Goal: Check status: Check status

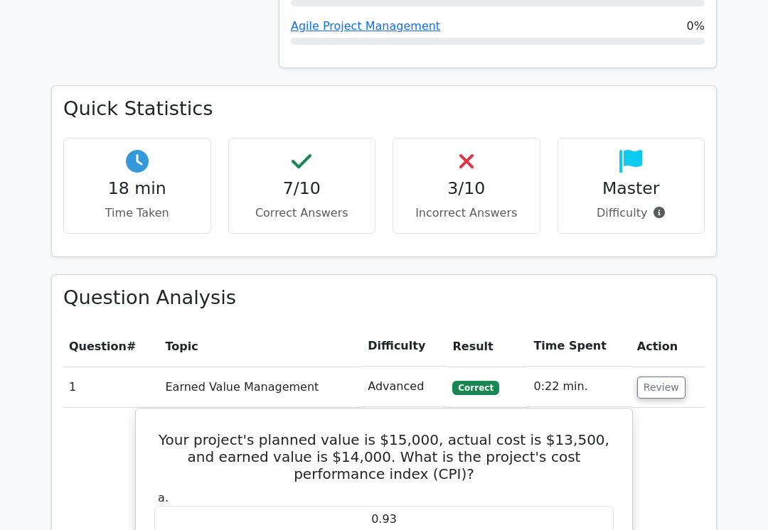
scroll to position [980, 0]
click at [660, 377] on button "Review" at bounding box center [661, 388] width 48 height 22
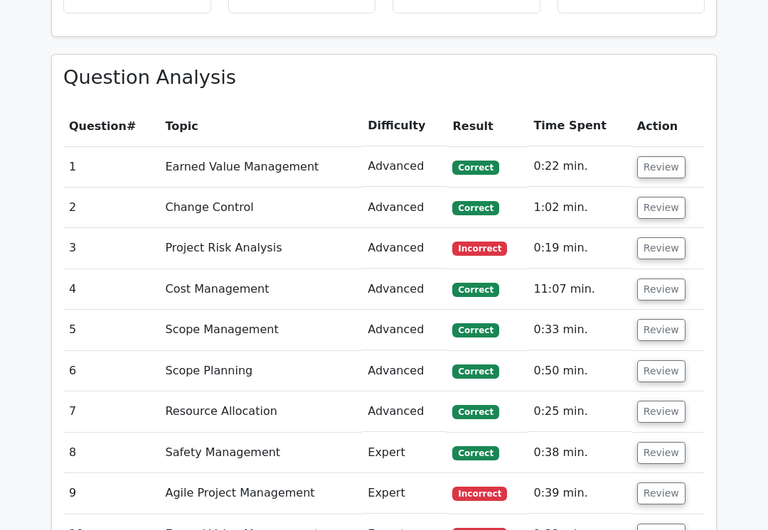
scroll to position [1197, 0]
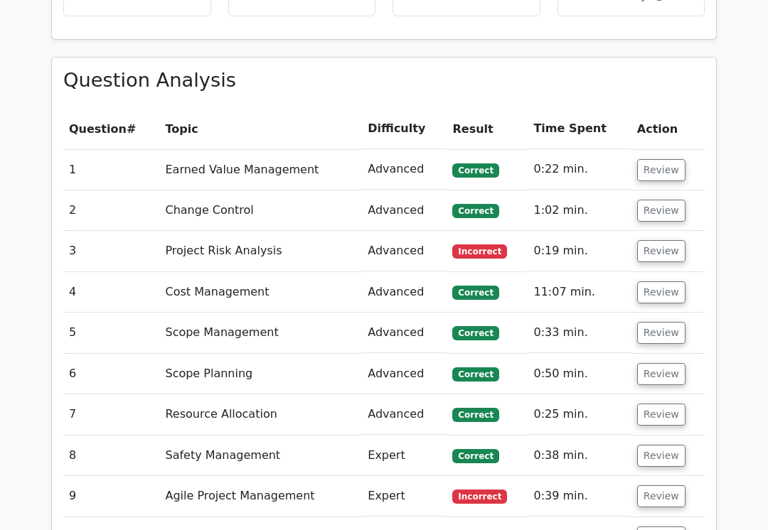
click at [656, 240] on button "Review" at bounding box center [661, 251] width 48 height 22
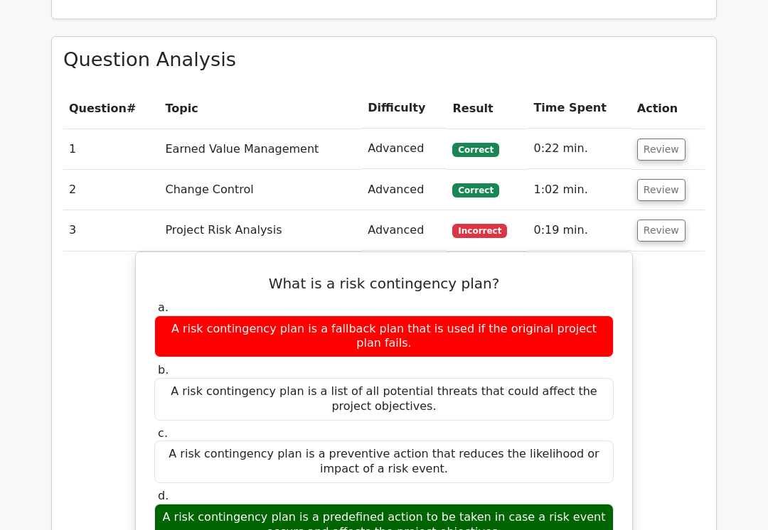
scroll to position [1218, 0]
click at [658, 220] on button "Review" at bounding box center [661, 231] width 48 height 22
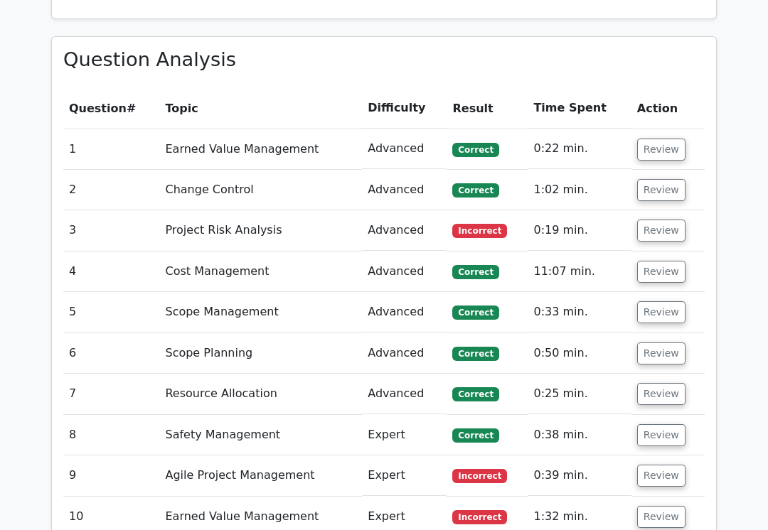
click at [675, 465] on button "Review" at bounding box center [661, 476] width 48 height 22
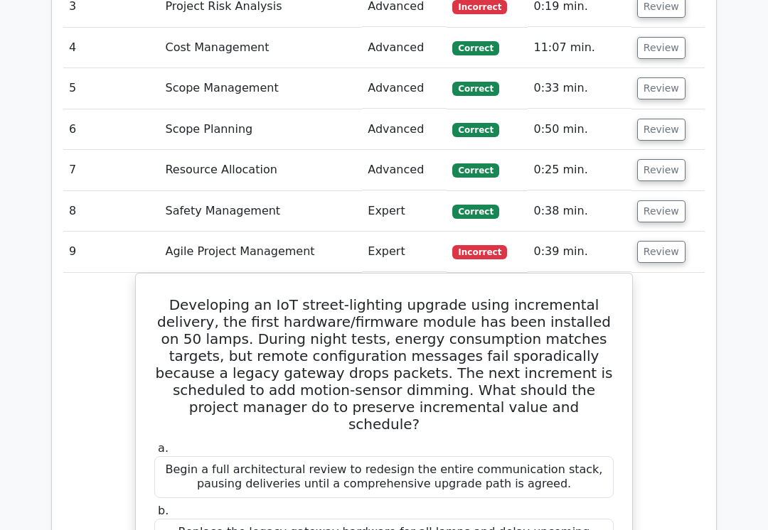
scroll to position [1448, 0]
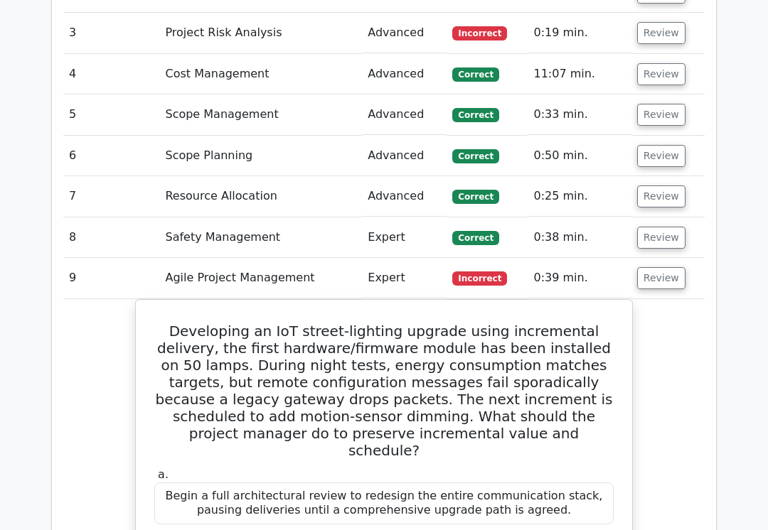
click at [663, 268] on button "Review" at bounding box center [661, 279] width 48 height 22
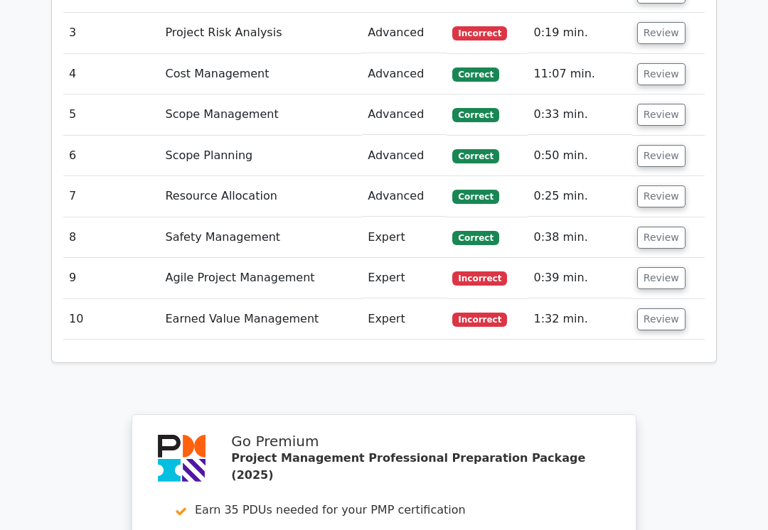
scroll to position [1415, 0]
click at [666, 309] on button "Review" at bounding box center [661, 320] width 48 height 22
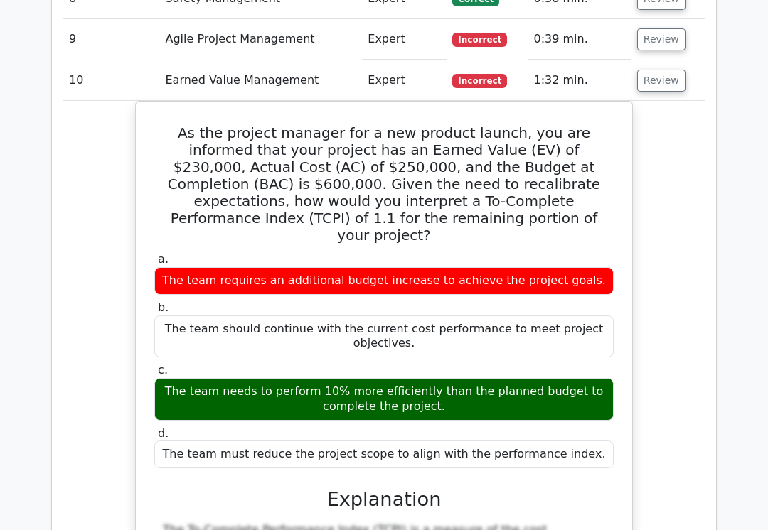
scroll to position [1654, 0]
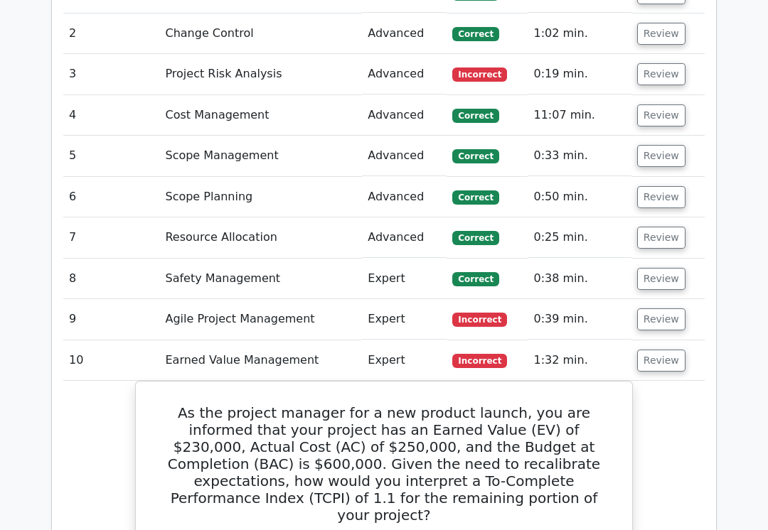
click at [660, 350] on button "Review" at bounding box center [661, 361] width 48 height 22
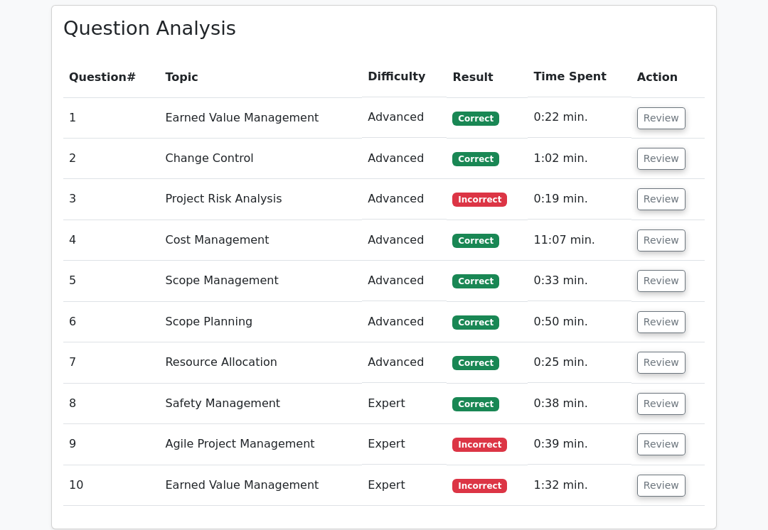
scroll to position [1249, 0]
click at [659, 188] on button "Review" at bounding box center [661, 199] width 48 height 22
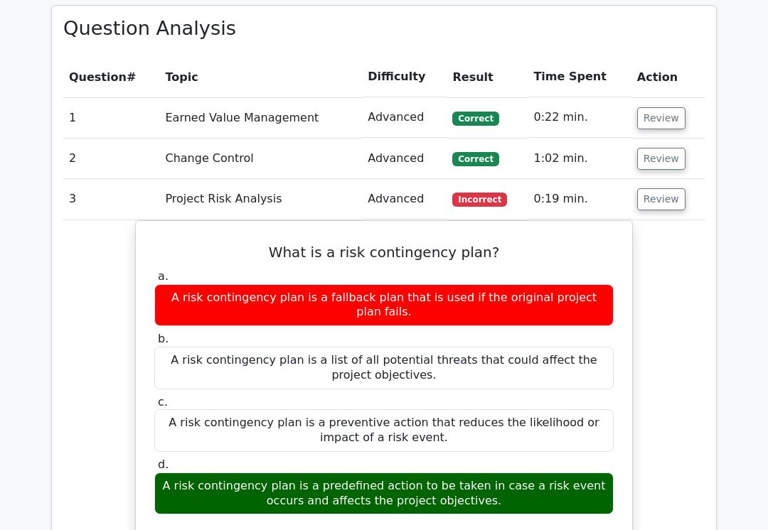
click at [670, 188] on button "Review" at bounding box center [661, 199] width 48 height 22
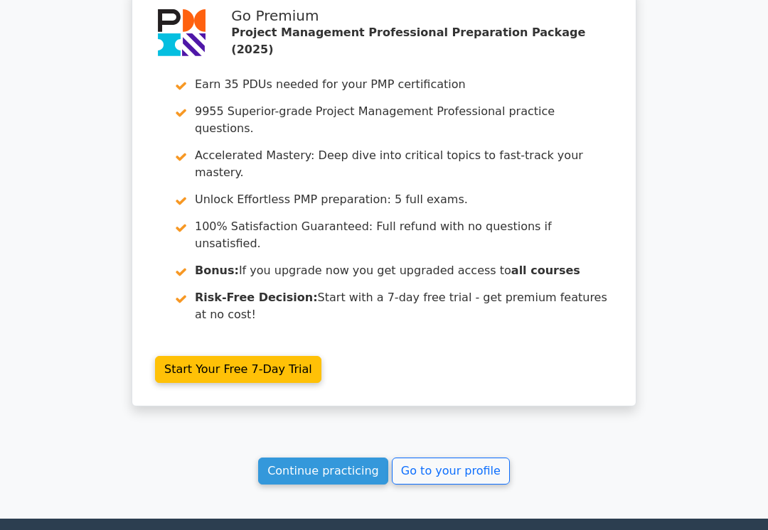
scroll to position [1875, 0]
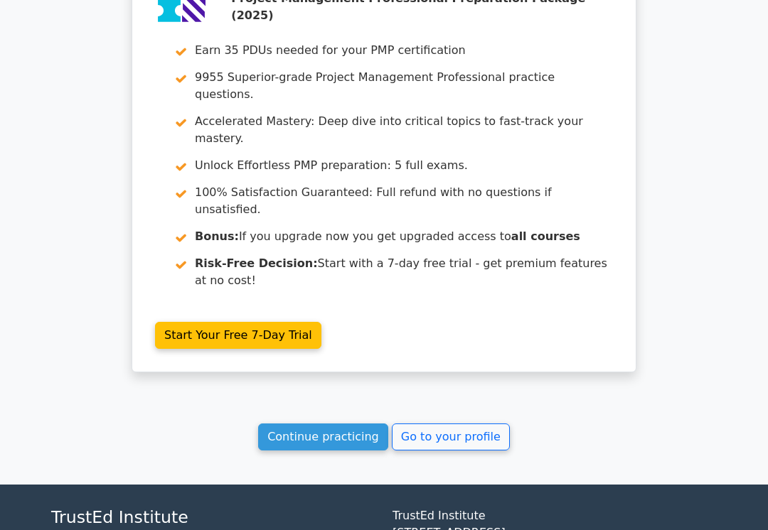
click at [476, 424] on link "Go to your profile" at bounding box center [451, 437] width 118 height 27
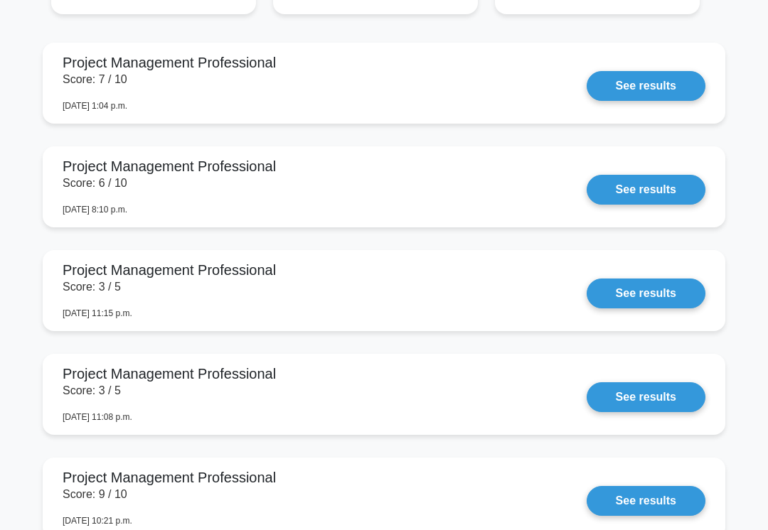
scroll to position [1366, 0]
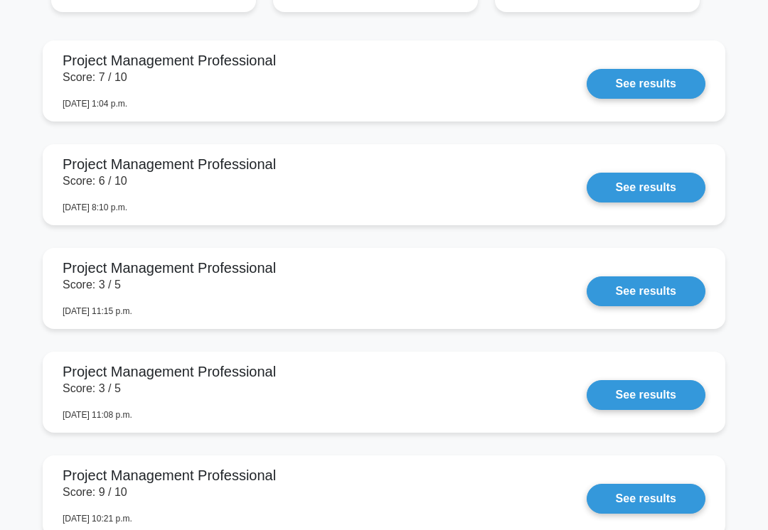
click at [653, 99] on link "See results" at bounding box center [645, 84] width 119 height 30
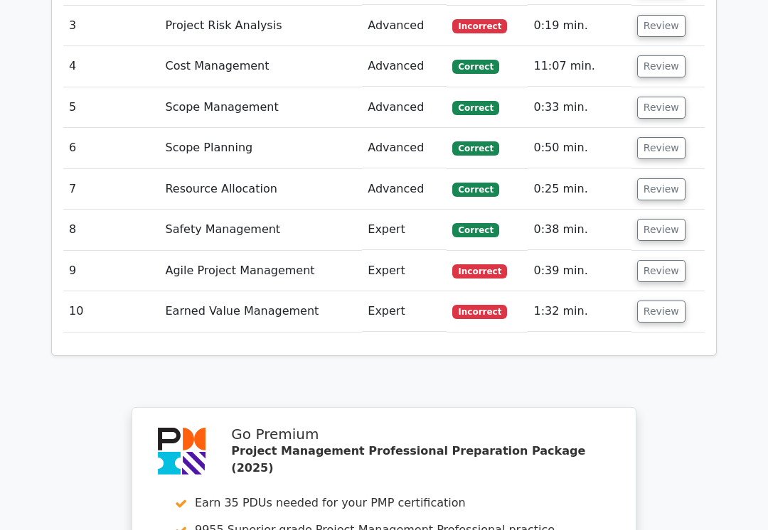
scroll to position [2005, 0]
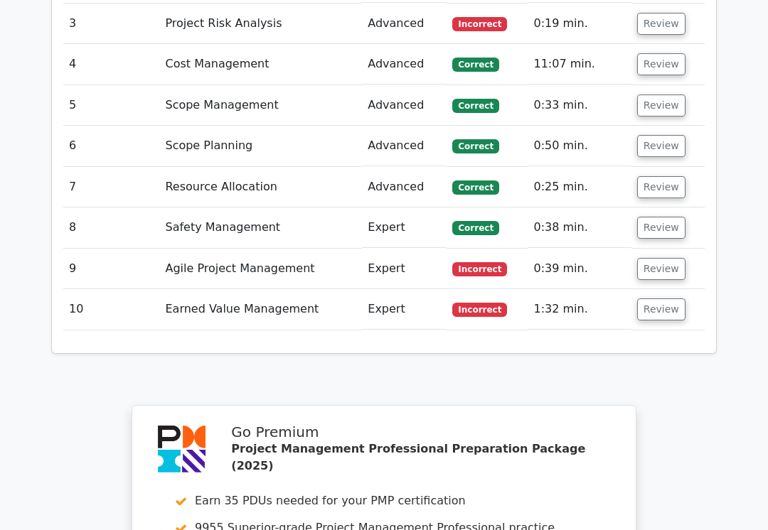
click at [666, 299] on button "Review" at bounding box center [661, 310] width 48 height 22
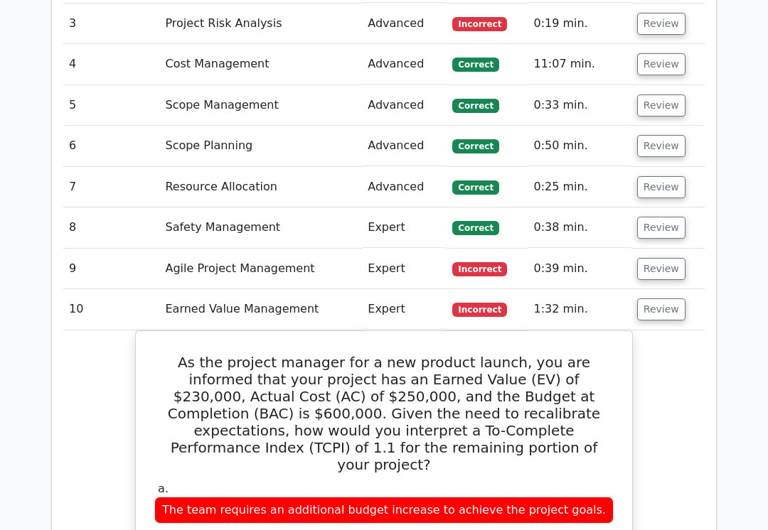
click at [664, 258] on button "Review" at bounding box center [661, 269] width 48 height 22
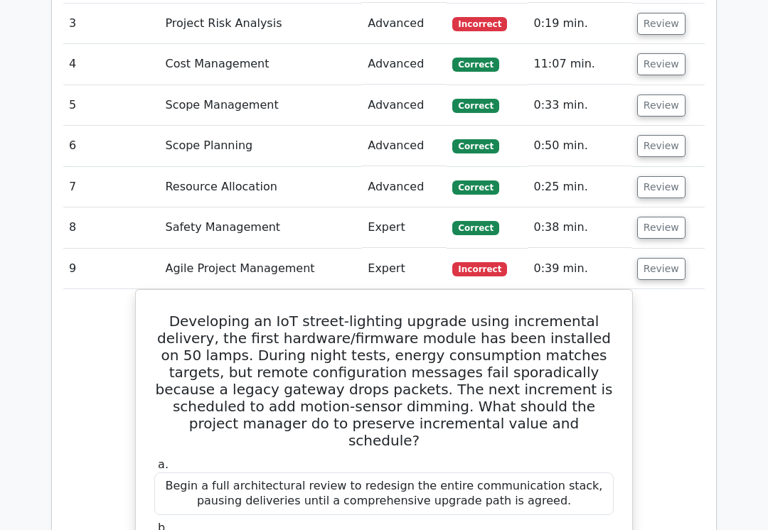
click at [673, 217] on button "Review" at bounding box center [661, 228] width 48 height 22
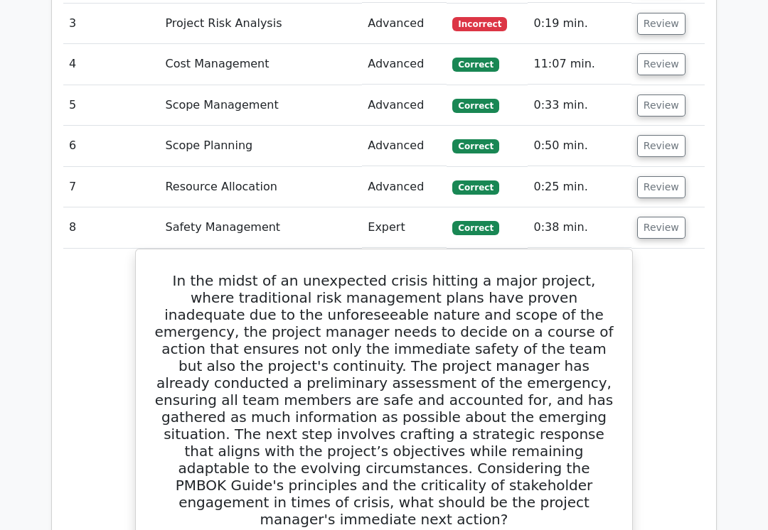
click at [672, 176] on button "Review" at bounding box center [661, 187] width 48 height 22
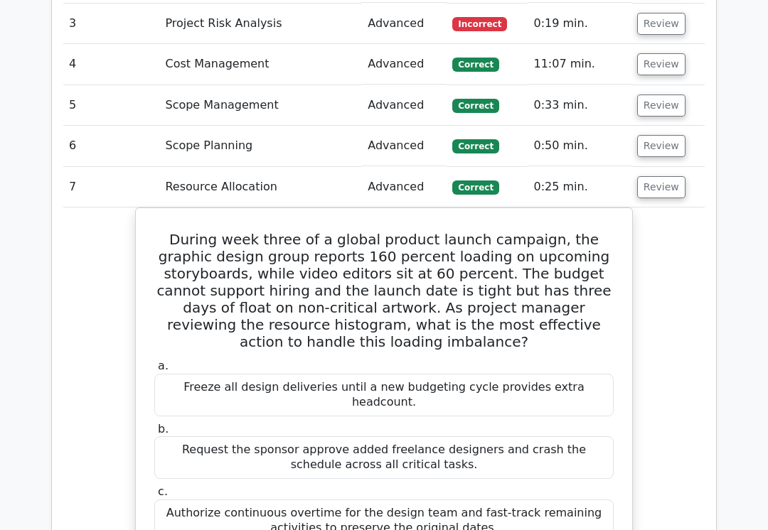
click at [665, 135] on button "Review" at bounding box center [661, 146] width 48 height 22
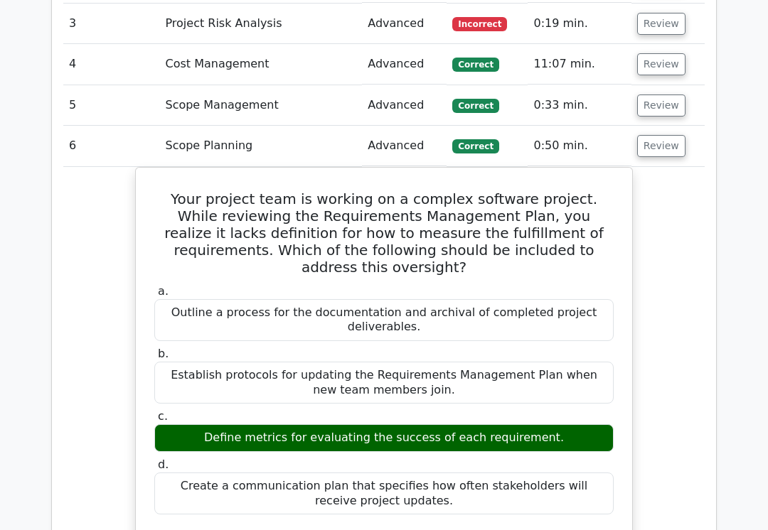
click at [677, 95] on button "Review" at bounding box center [661, 106] width 48 height 22
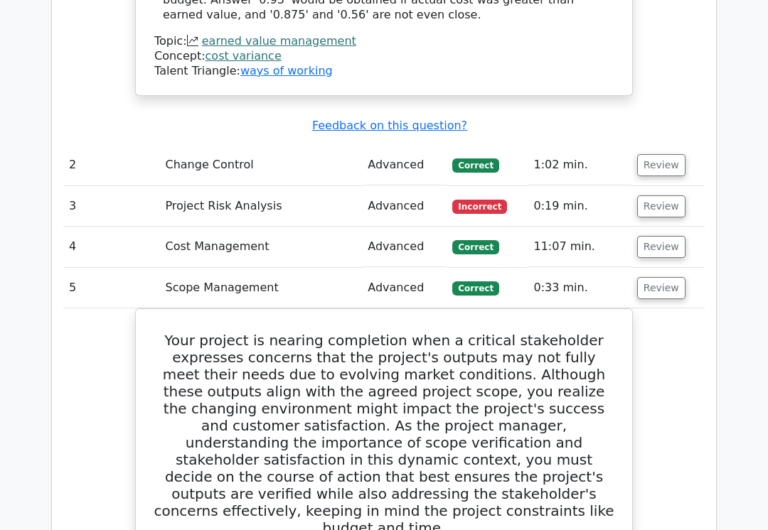
scroll to position [1822, 0]
click at [653, 236] on button "Review" at bounding box center [661, 247] width 48 height 22
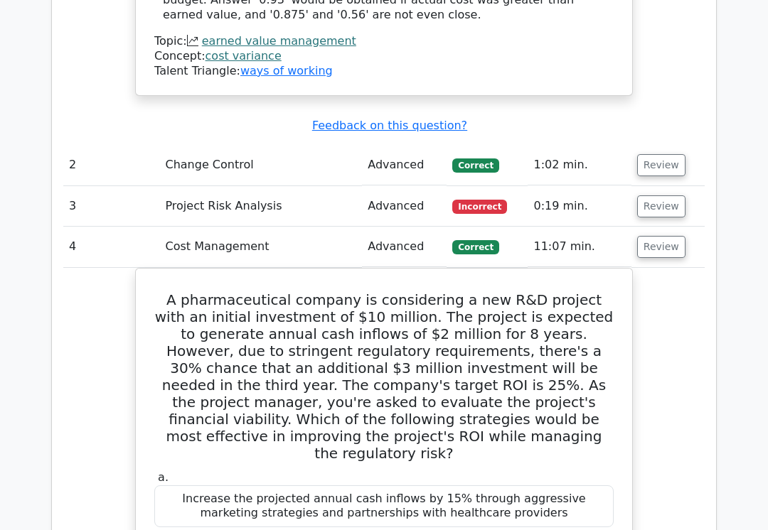
click at [665, 195] on button "Review" at bounding box center [661, 206] width 48 height 22
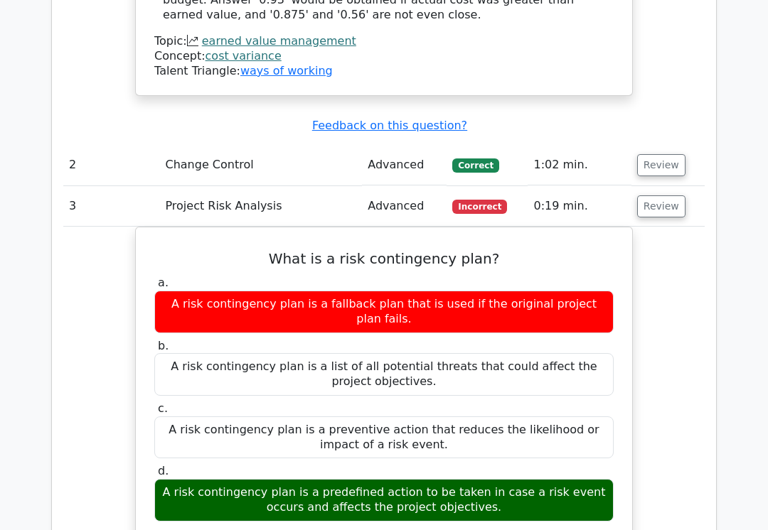
click at [679, 154] on button "Review" at bounding box center [661, 165] width 48 height 22
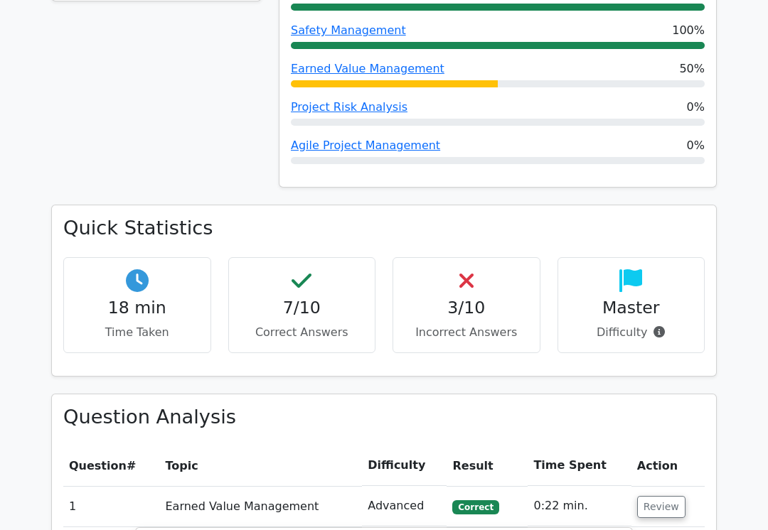
scroll to position [862, 0]
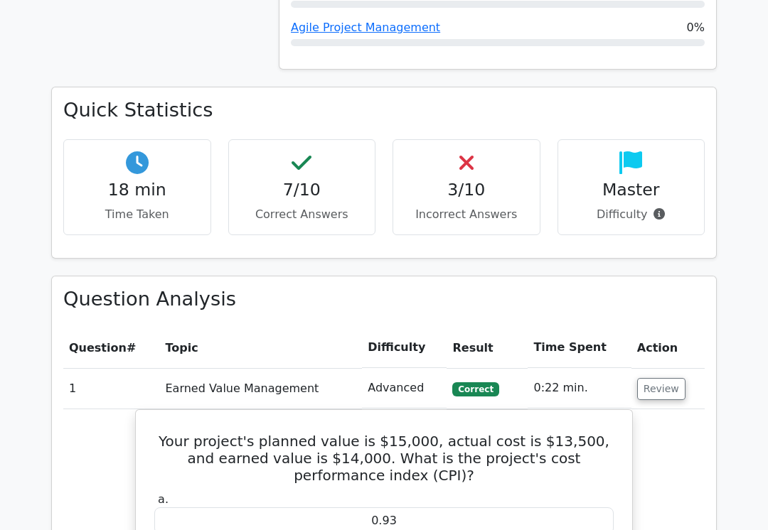
scroll to position [986, 0]
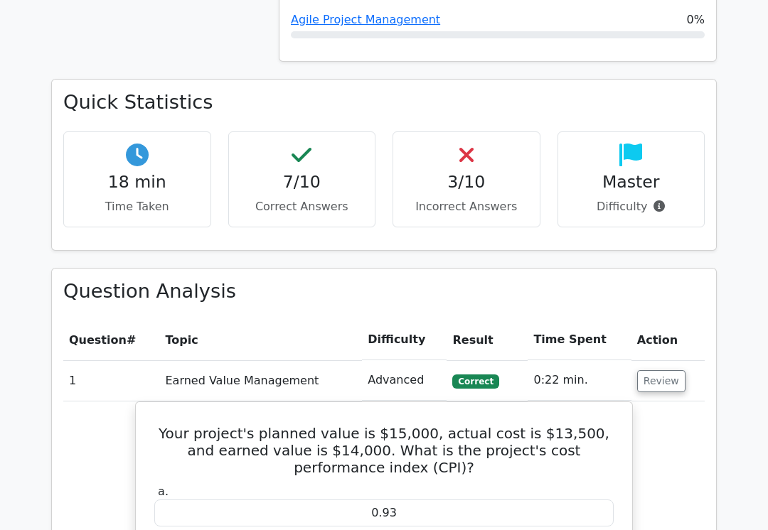
click at [653, 370] on button "Review" at bounding box center [661, 381] width 48 height 22
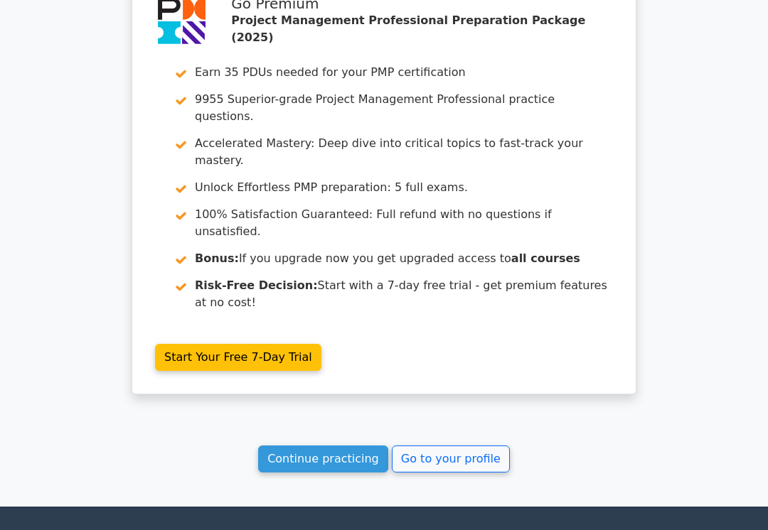
scroll to position [1875, 0]
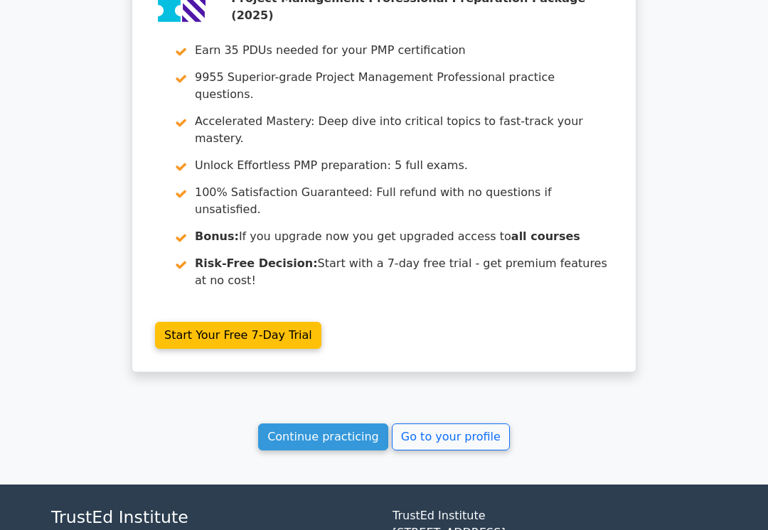
click at [455, 424] on link "Go to your profile" at bounding box center [451, 437] width 118 height 27
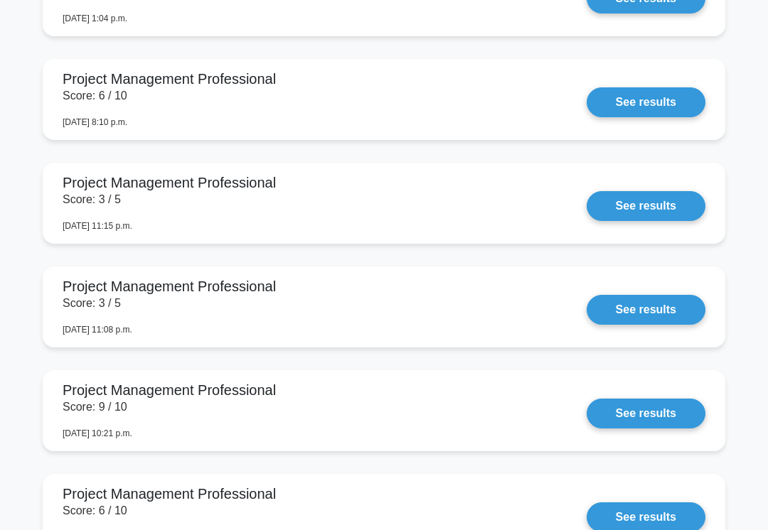
scroll to position [1452, 0]
click at [663, 117] on link "See results" at bounding box center [645, 102] width 119 height 30
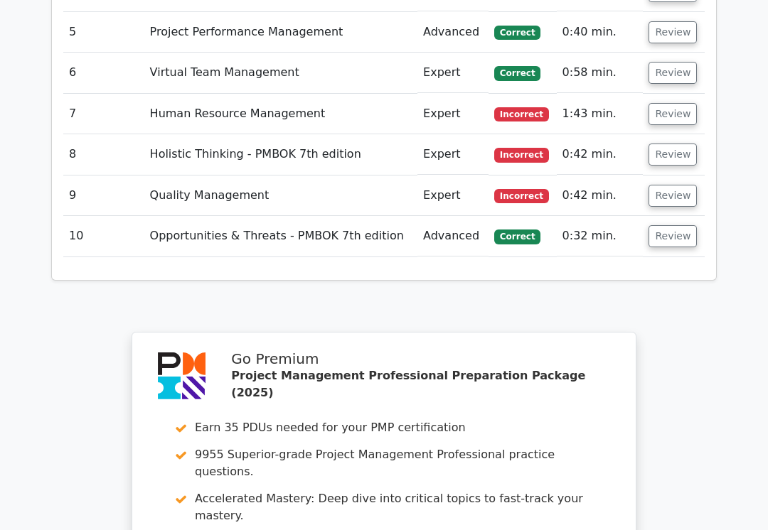
scroll to position [2171, 0]
click at [680, 225] on button "Review" at bounding box center [672, 236] width 48 height 22
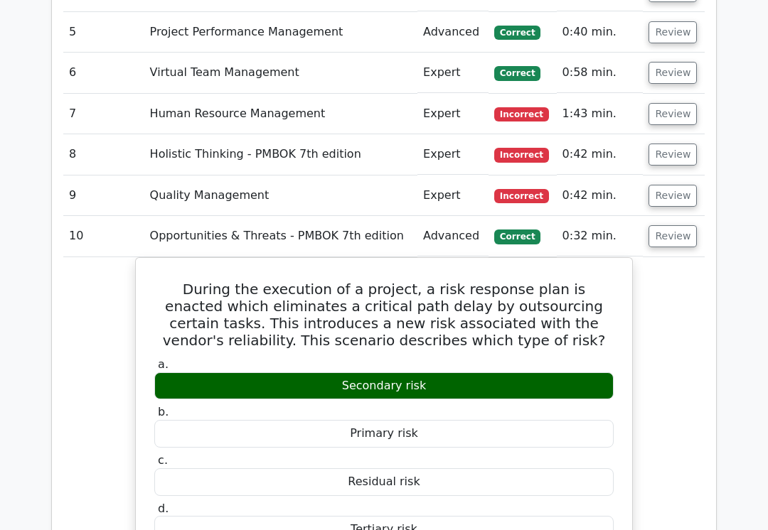
click at [674, 185] on button "Review" at bounding box center [672, 196] width 48 height 22
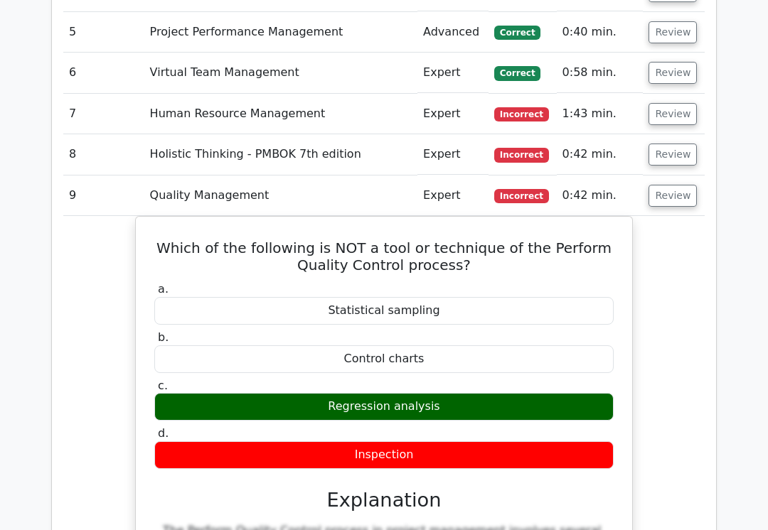
click at [676, 144] on button "Review" at bounding box center [672, 155] width 48 height 22
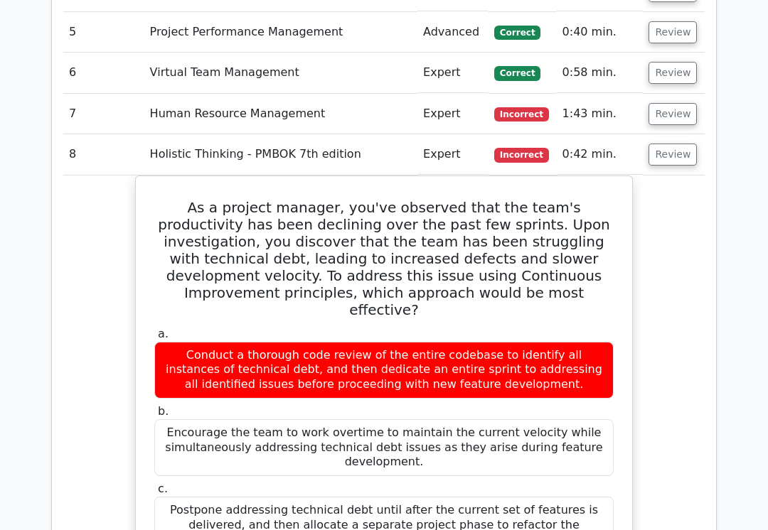
click at [678, 103] on button "Review" at bounding box center [672, 114] width 48 height 22
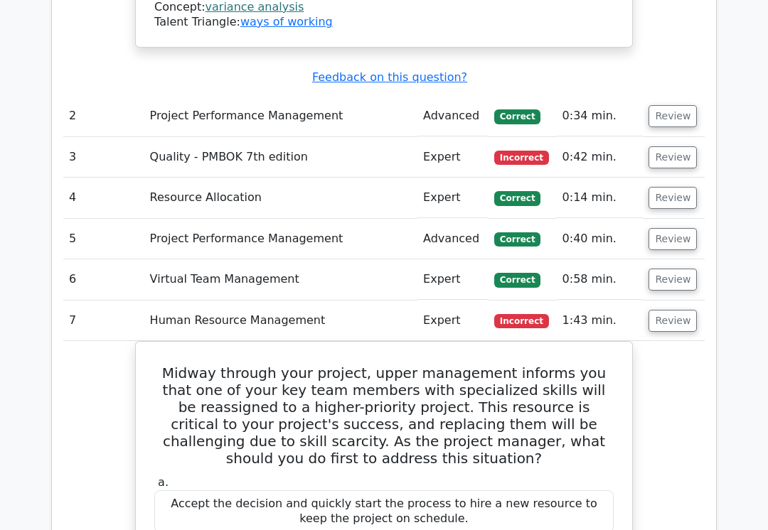
scroll to position [1940, 0]
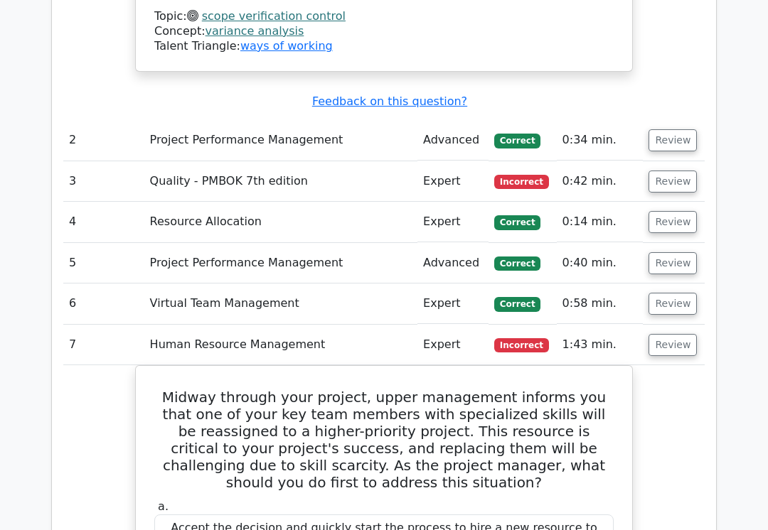
click at [664, 293] on button "Review" at bounding box center [672, 304] width 48 height 22
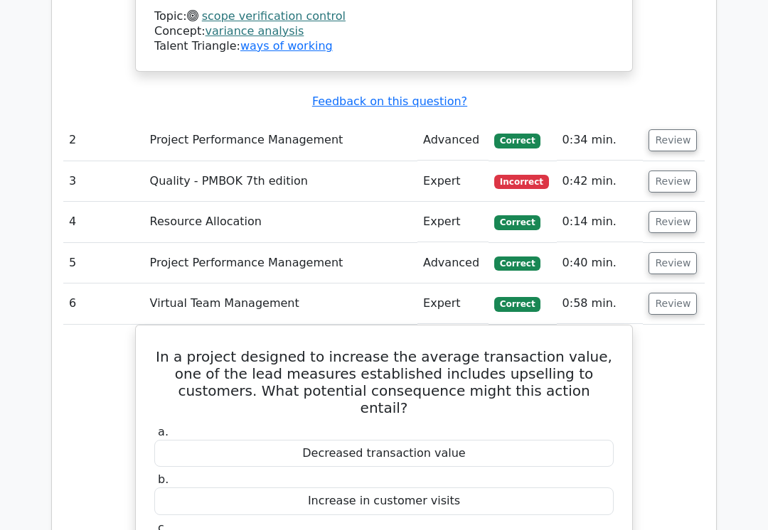
click at [668, 252] on button "Review" at bounding box center [672, 263] width 48 height 22
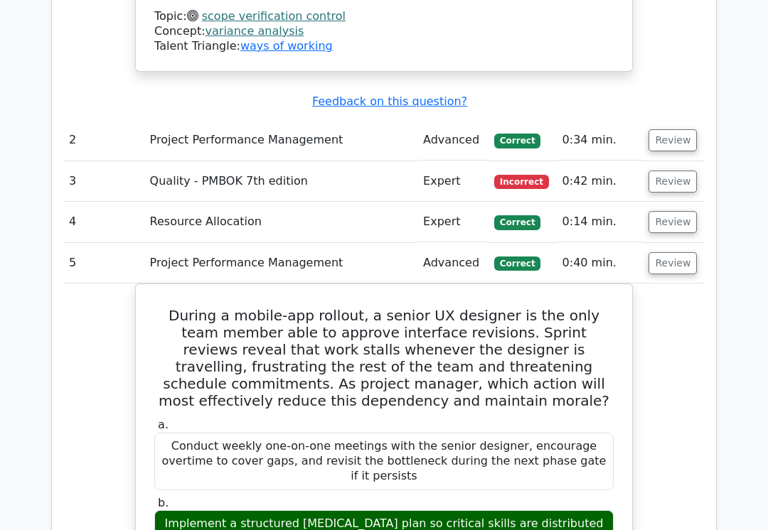
click at [670, 171] on button "Review" at bounding box center [672, 182] width 48 height 22
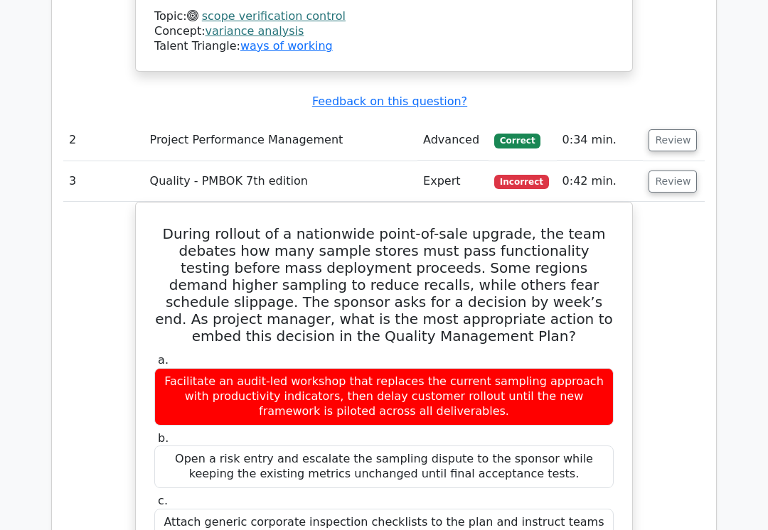
click at [675, 129] on button "Review" at bounding box center [672, 140] width 48 height 22
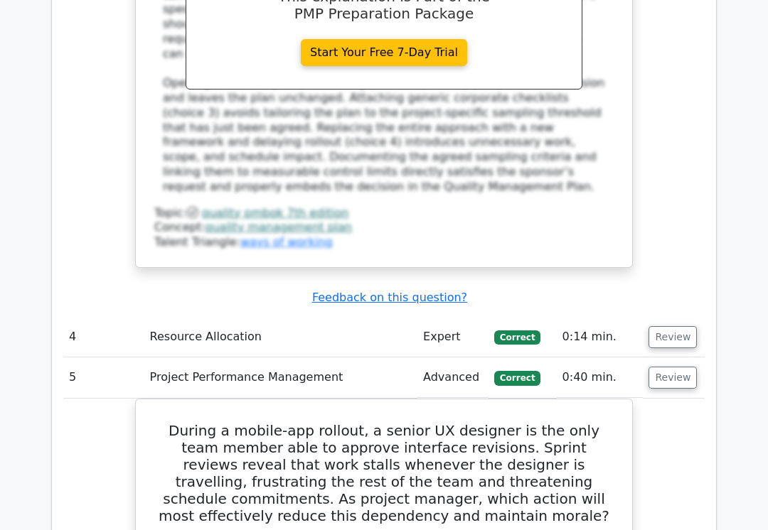
scroll to position [3451, 0]
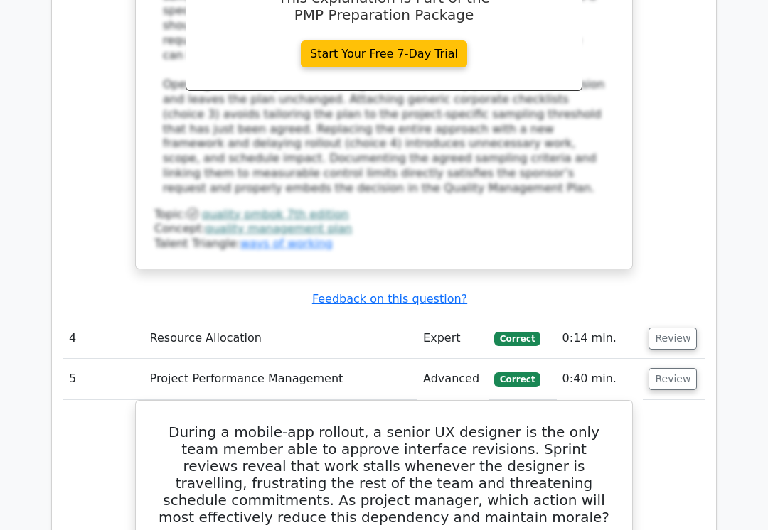
click at [674, 328] on button "Review" at bounding box center [672, 339] width 48 height 22
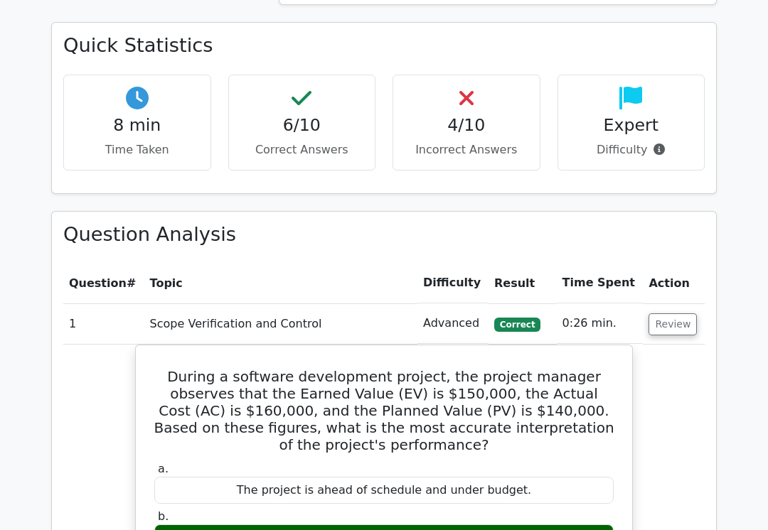
scroll to position [1019, 0]
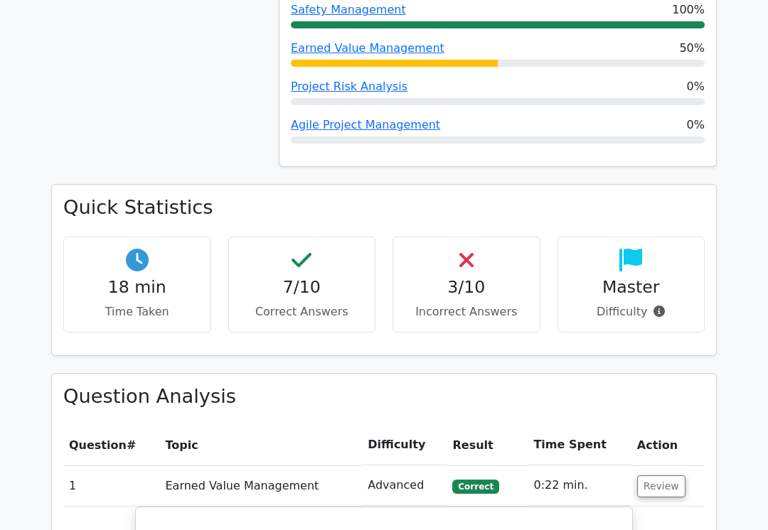
click at [663, 476] on button "Review" at bounding box center [661, 487] width 48 height 22
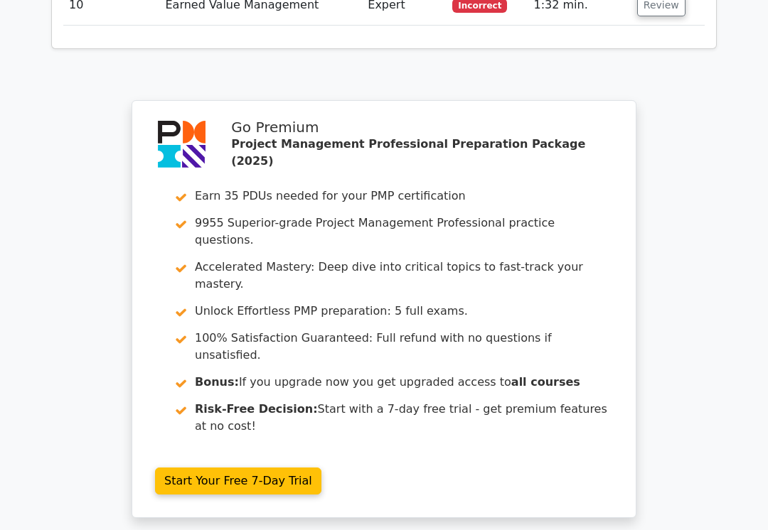
scroll to position [1875, 0]
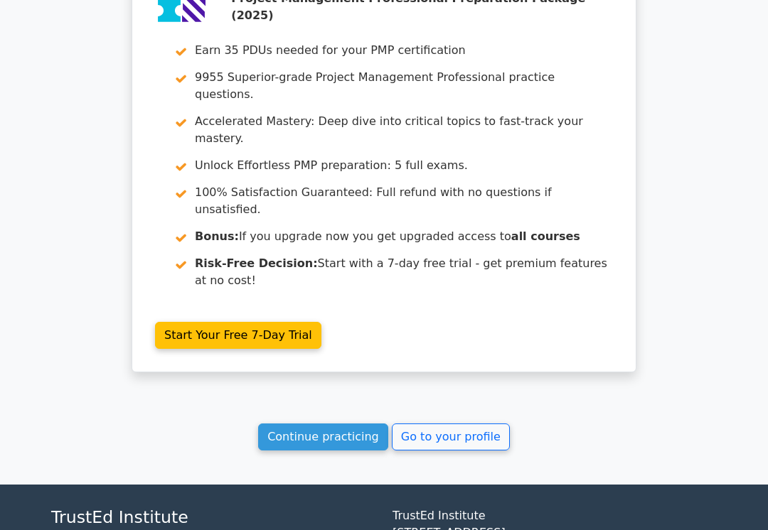
click at [475, 424] on link "Go to your profile" at bounding box center [451, 437] width 118 height 27
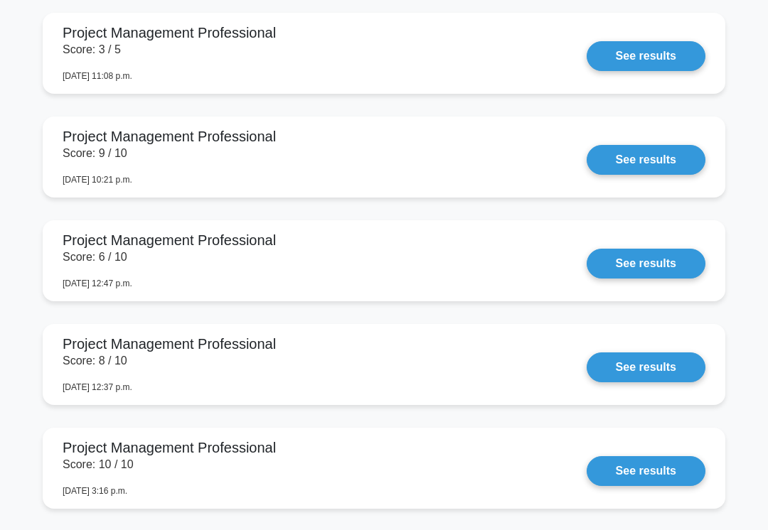
scroll to position [1705, 0]
click at [626, 175] on link "See results" at bounding box center [645, 160] width 119 height 30
click at [630, 175] on link "See results" at bounding box center [645, 160] width 119 height 30
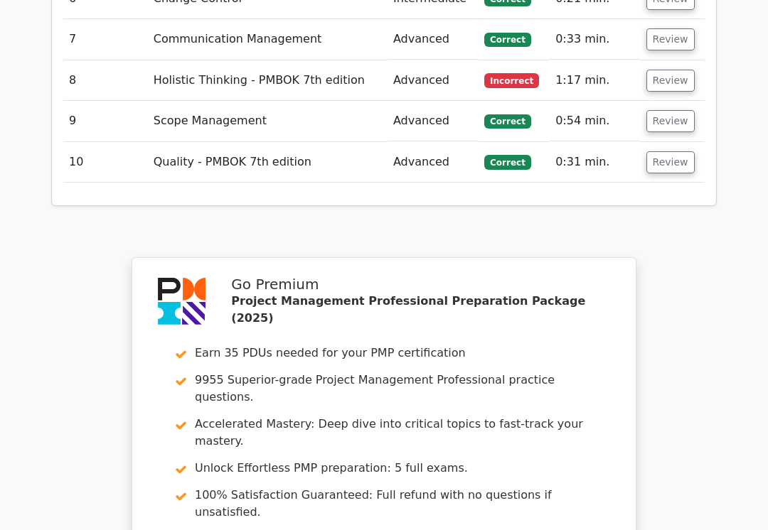
scroll to position [2527, 0]
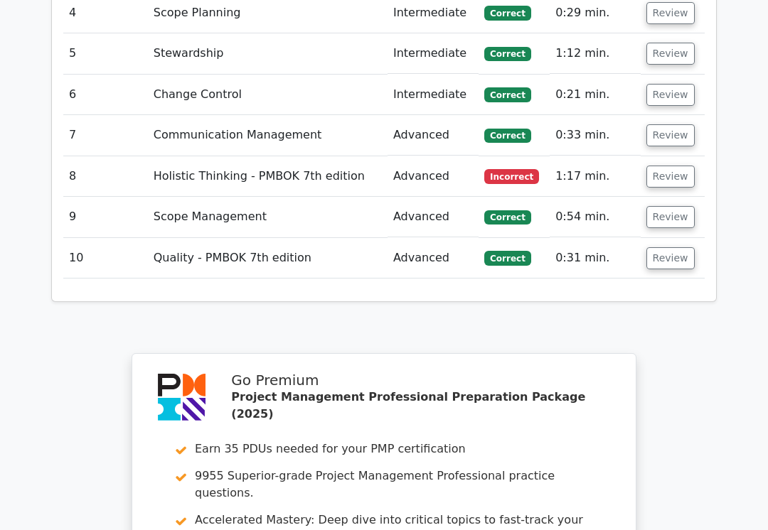
click at [675, 248] on button "Review" at bounding box center [670, 259] width 48 height 22
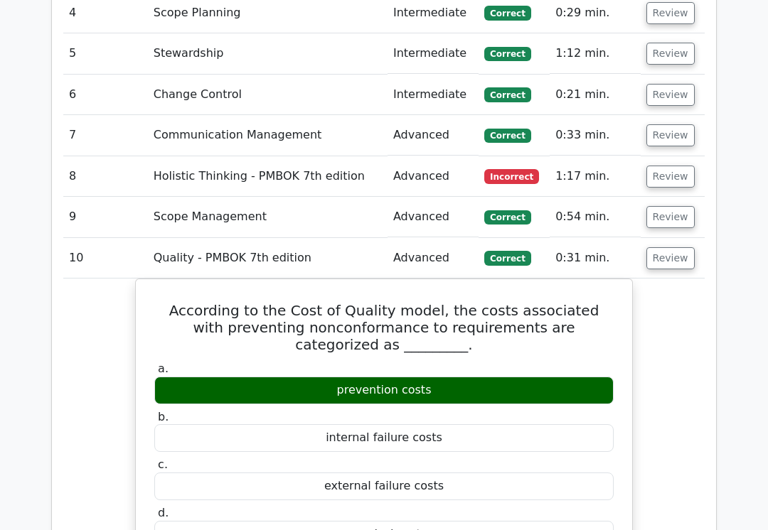
click at [668, 206] on button "Review" at bounding box center [670, 217] width 48 height 22
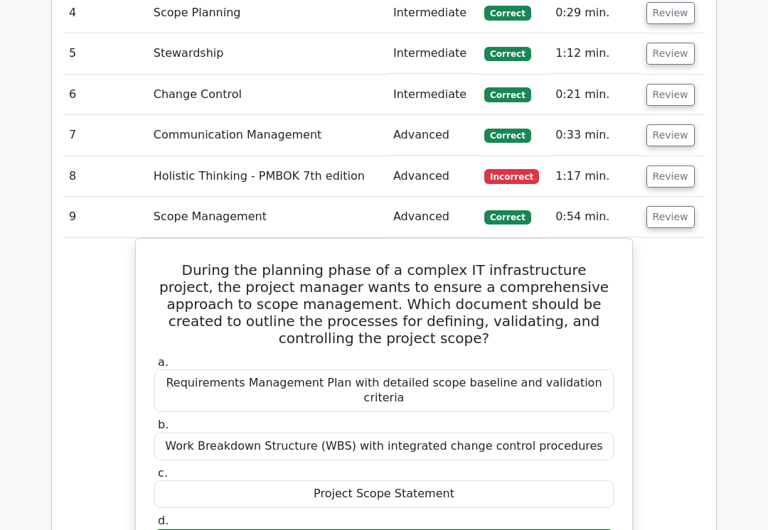
click at [673, 166] on button "Review" at bounding box center [670, 177] width 48 height 22
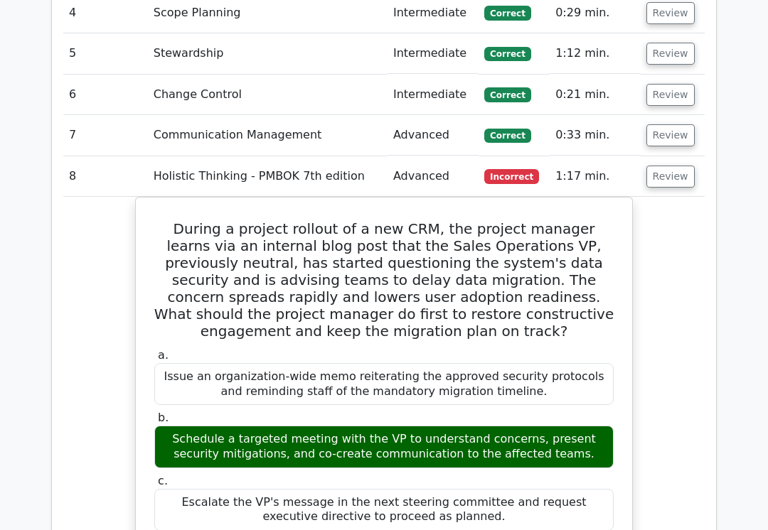
click at [677, 124] on button "Review" at bounding box center [670, 135] width 48 height 22
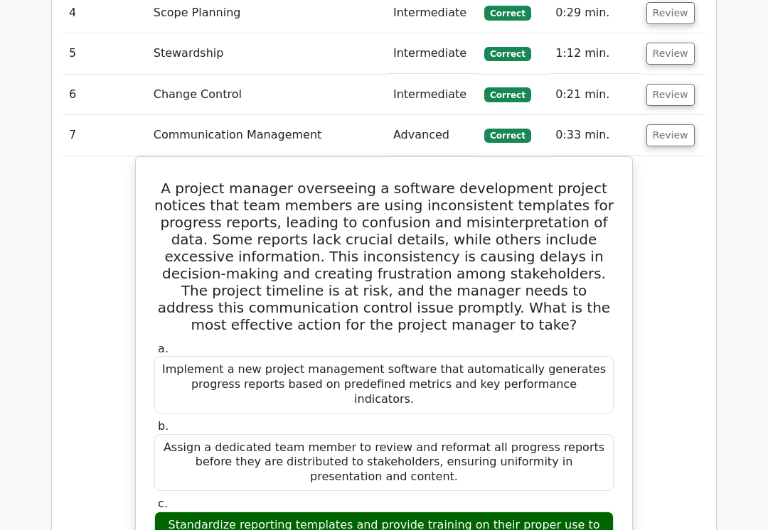
click at [683, 84] on button "Review" at bounding box center [670, 95] width 48 height 22
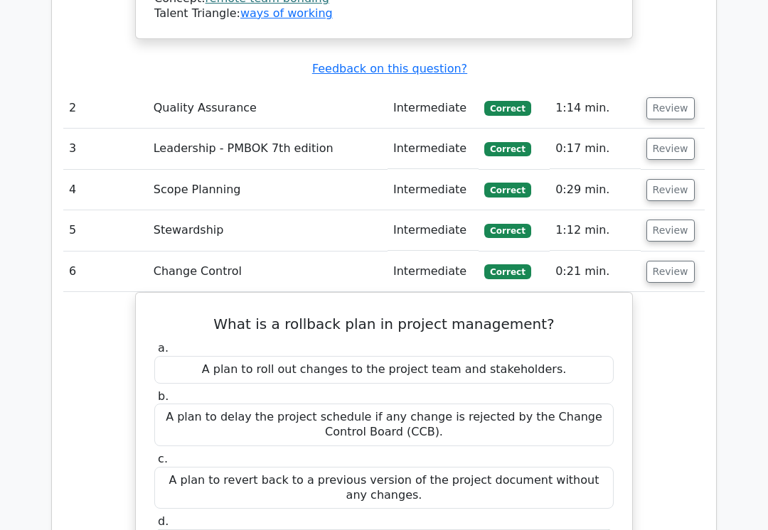
scroll to position [1980, 0]
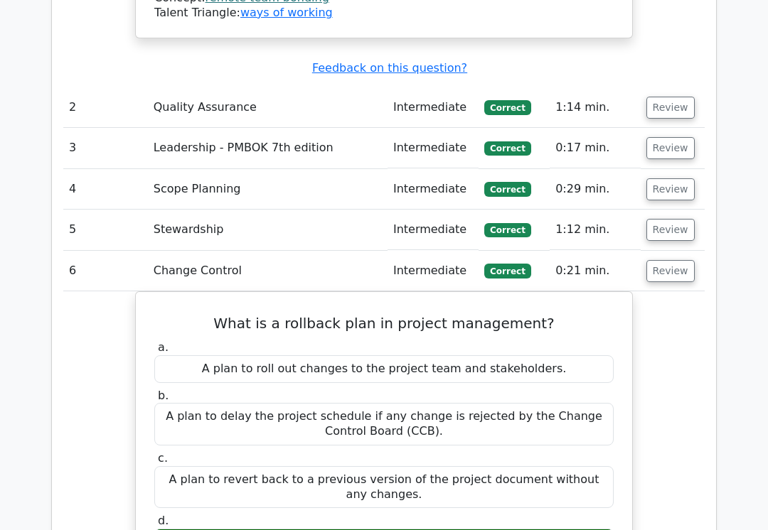
click at [675, 219] on button "Review" at bounding box center [670, 230] width 48 height 22
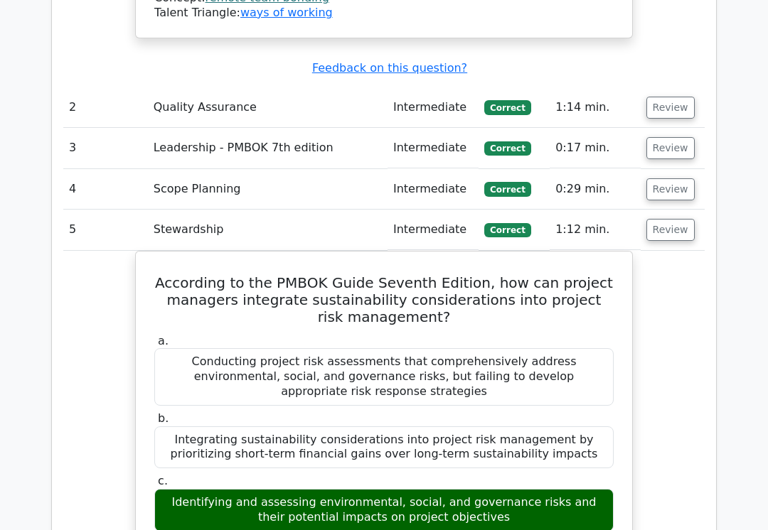
click at [681, 178] on button "Review" at bounding box center [670, 189] width 48 height 22
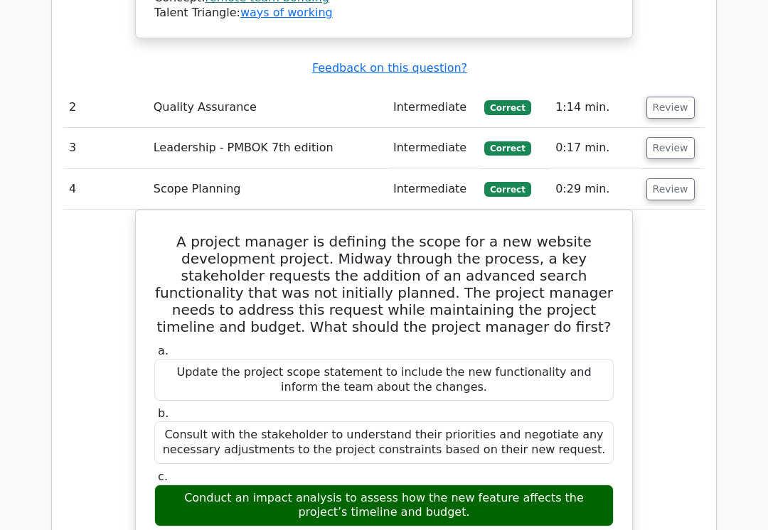
click at [680, 137] on button "Review" at bounding box center [670, 148] width 48 height 22
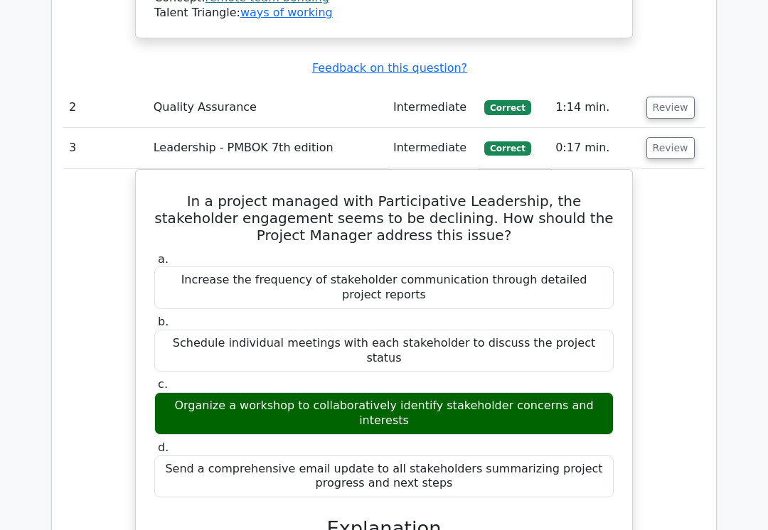
click at [677, 97] on button "Review" at bounding box center [670, 108] width 48 height 22
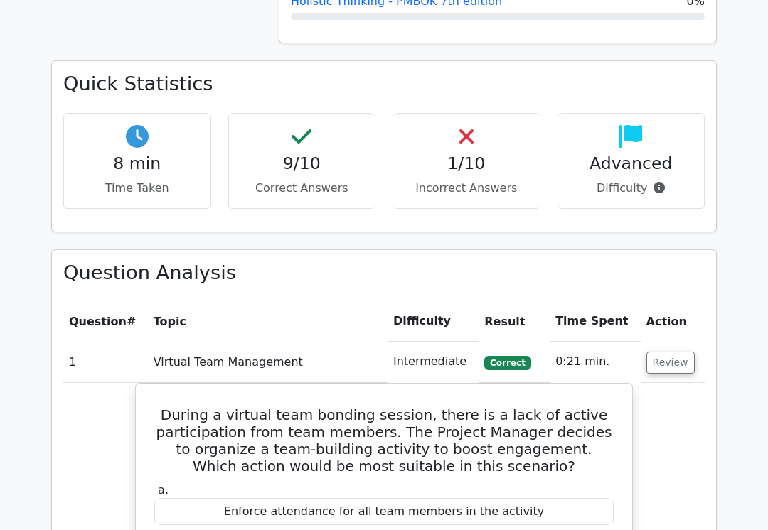
scroll to position [1007, 0]
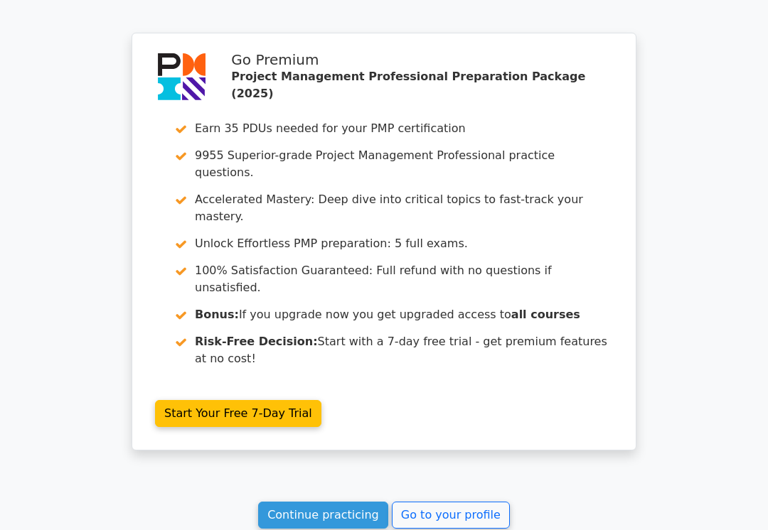
scroll to position [2428, 0]
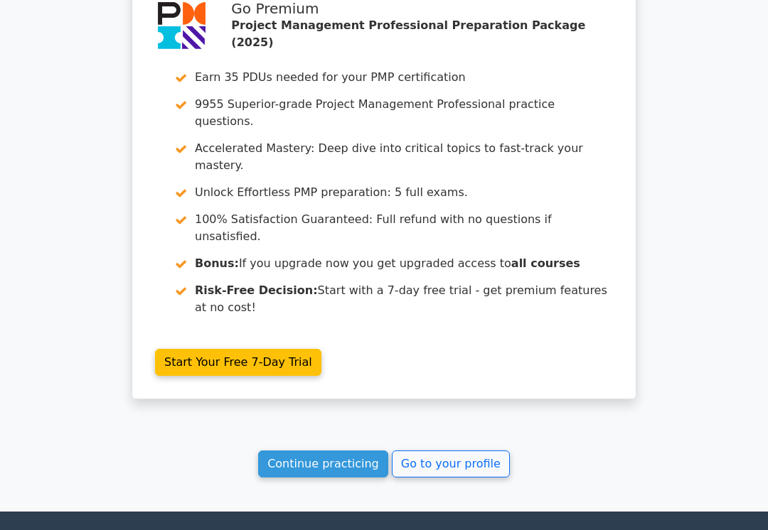
click at [464, 451] on link "Go to your profile" at bounding box center [451, 464] width 118 height 27
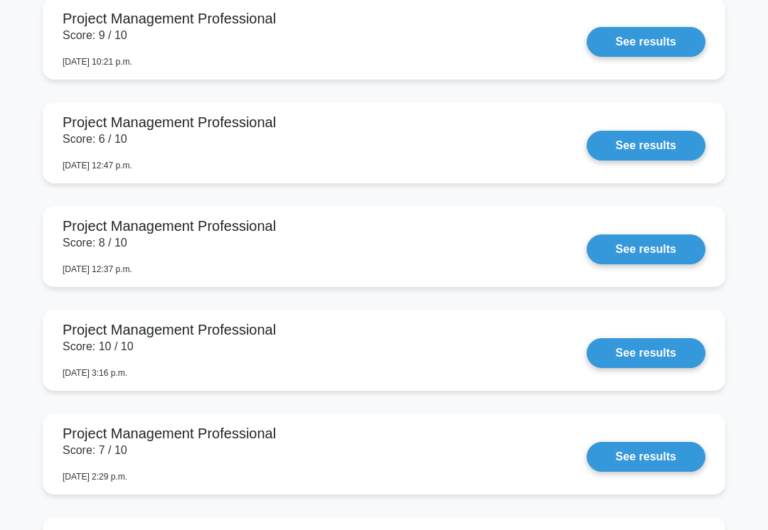
scroll to position [1823, 0]
click at [599, 368] on link "See results" at bounding box center [645, 353] width 119 height 30
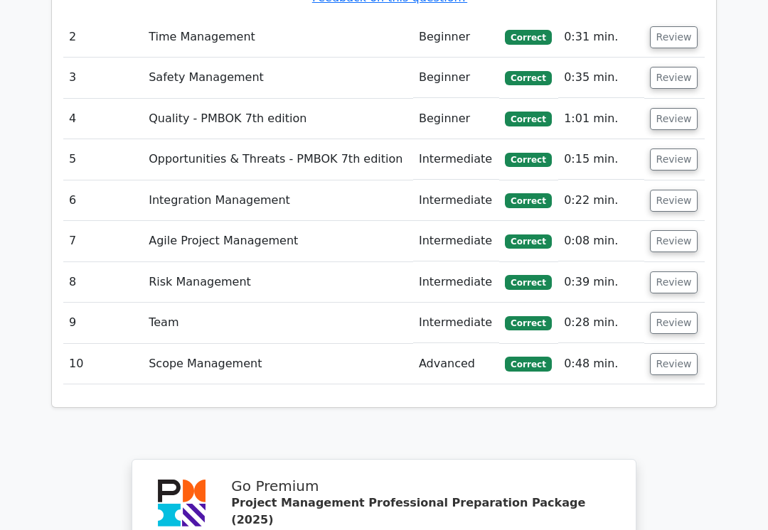
scroll to position [2137, 0]
click at [674, 353] on button "Review" at bounding box center [674, 364] width 48 height 22
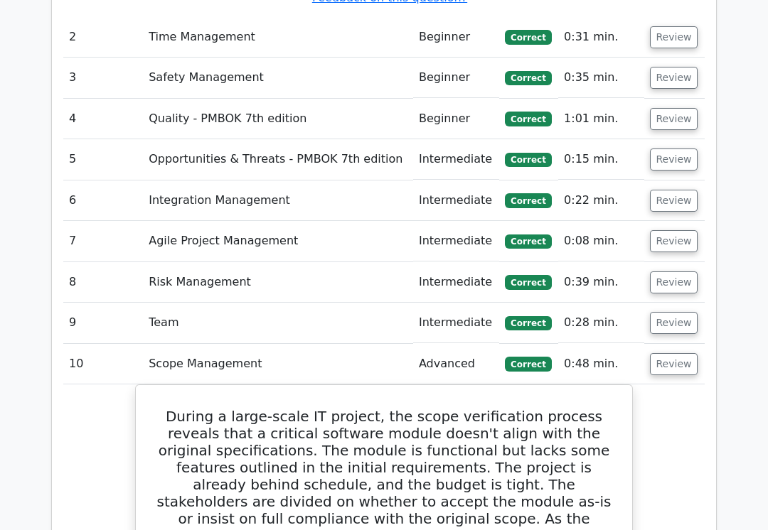
click at [671, 312] on button "Review" at bounding box center [674, 323] width 48 height 22
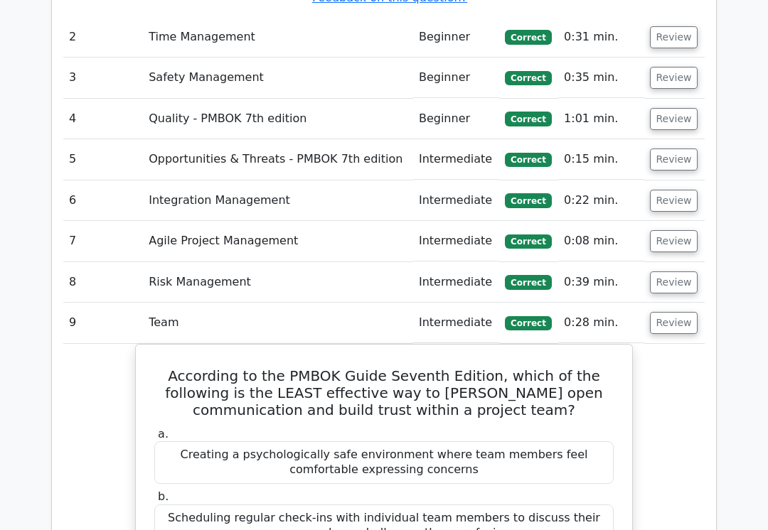
click at [669, 272] on button "Review" at bounding box center [674, 283] width 48 height 22
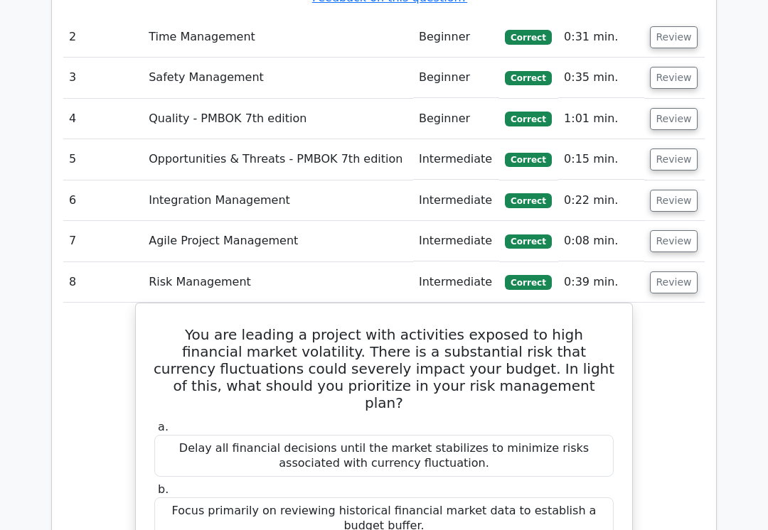
click at [673, 230] on button "Review" at bounding box center [674, 241] width 48 height 22
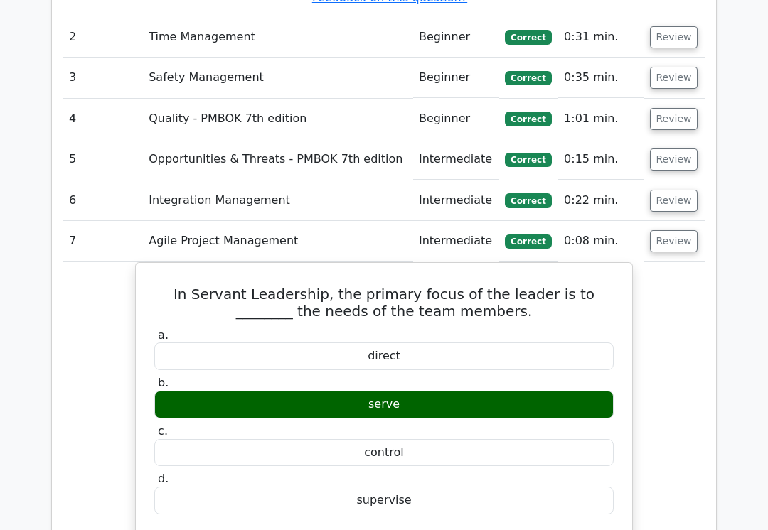
click at [681, 190] on button "Review" at bounding box center [674, 201] width 48 height 22
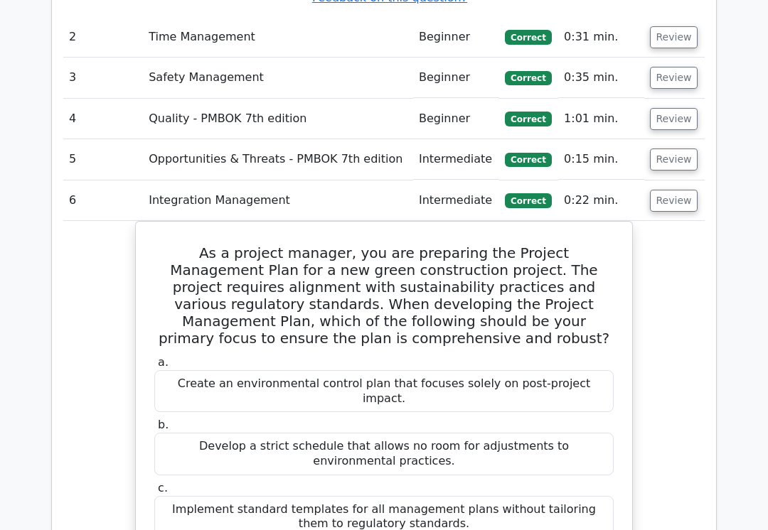
click at [682, 149] on button "Review" at bounding box center [674, 160] width 48 height 22
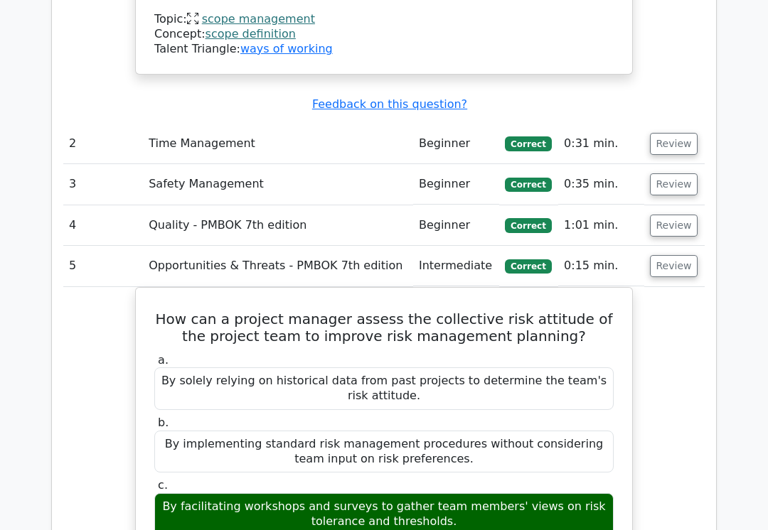
click at [668, 215] on button "Review" at bounding box center [674, 226] width 48 height 22
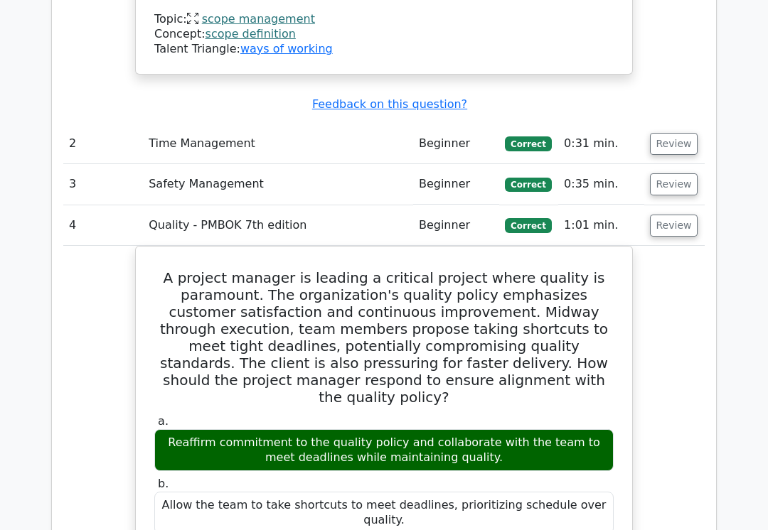
click at [675, 173] on button "Review" at bounding box center [674, 184] width 48 height 22
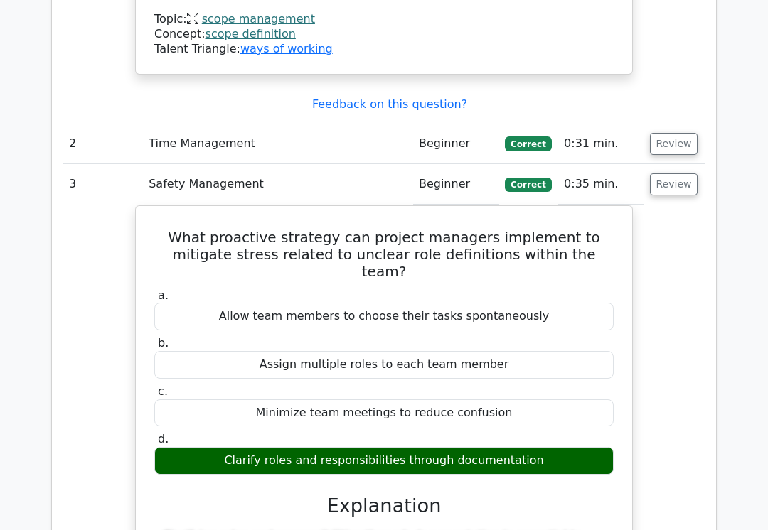
click at [683, 133] on button "Review" at bounding box center [674, 144] width 48 height 22
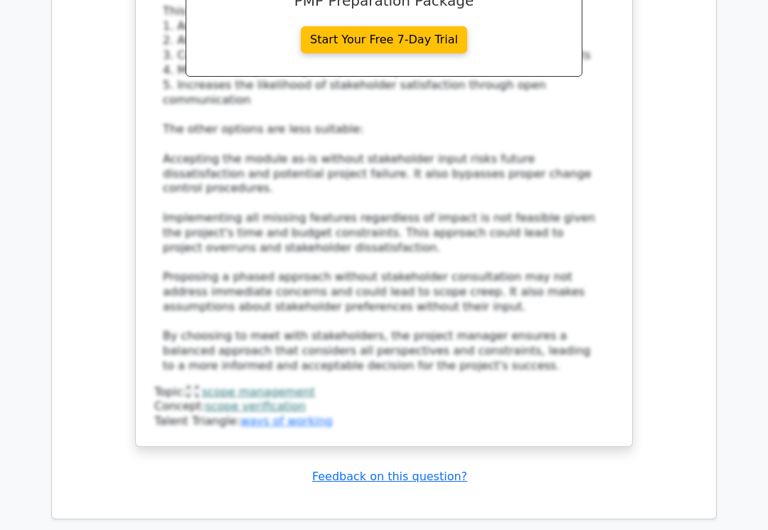
scroll to position [8899, 0]
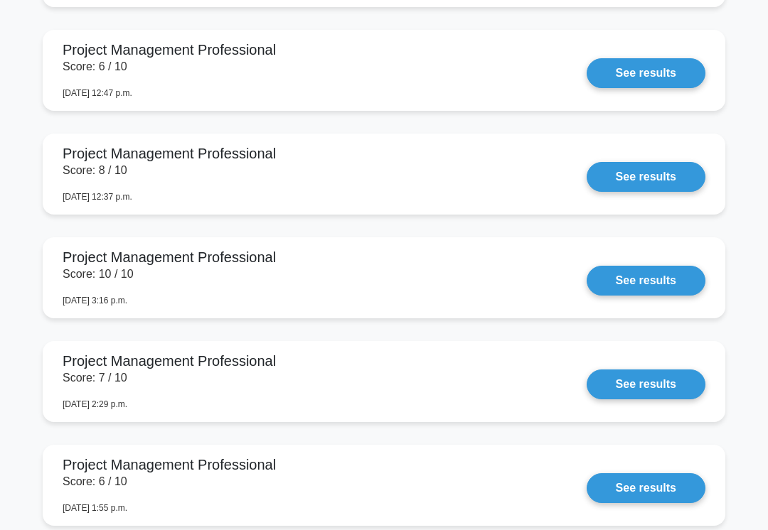
scroll to position [1896, 0]
click at [650, 192] on link "See results" at bounding box center [645, 177] width 119 height 30
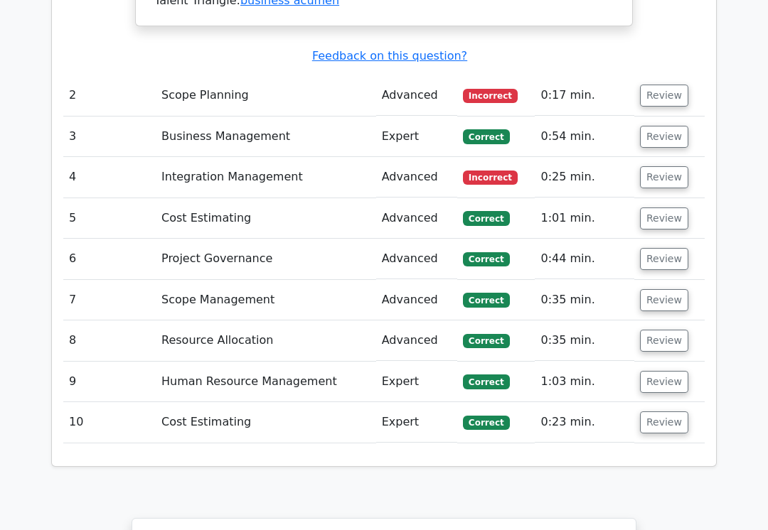
scroll to position [1958, 0]
click at [669, 412] on button "Review" at bounding box center [664, 423] width 48 height 22
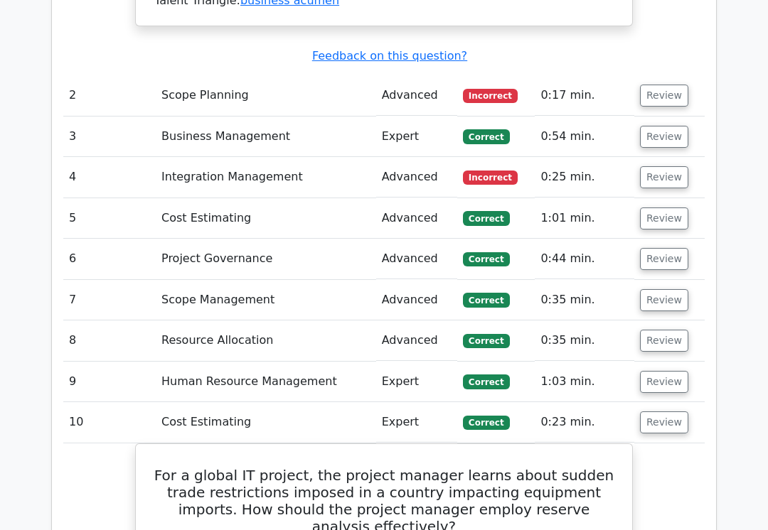
click at [670, 371] on button "Review" at bounding box center [664, 382] width 48 height 22
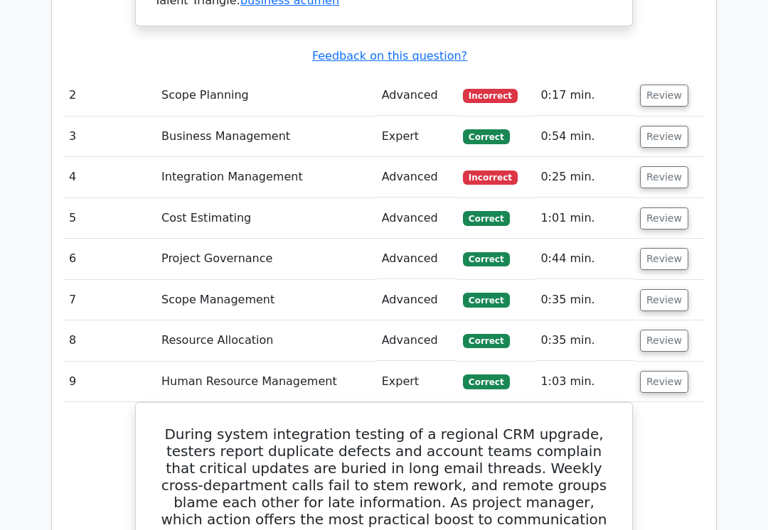
click at [670, 330] on button "Review" at bounding box center [664, 341] width 48 height 22
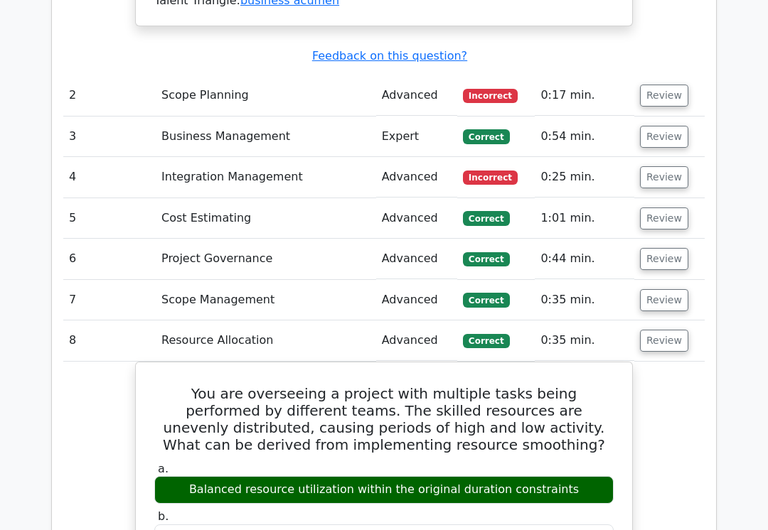
click at [671, 289] on button "Review" at bounding box center [664, 300] width 48 height 22
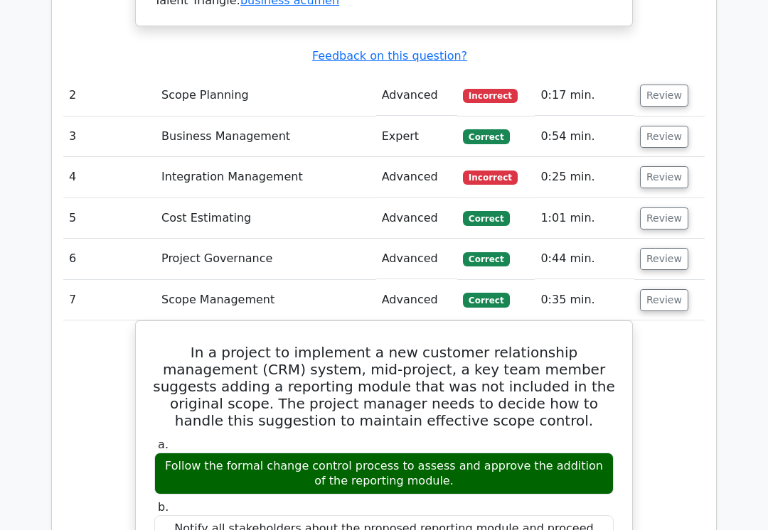
click at [677, 248] on button "Review" at bounding box center [664, 259] width 48 height 22
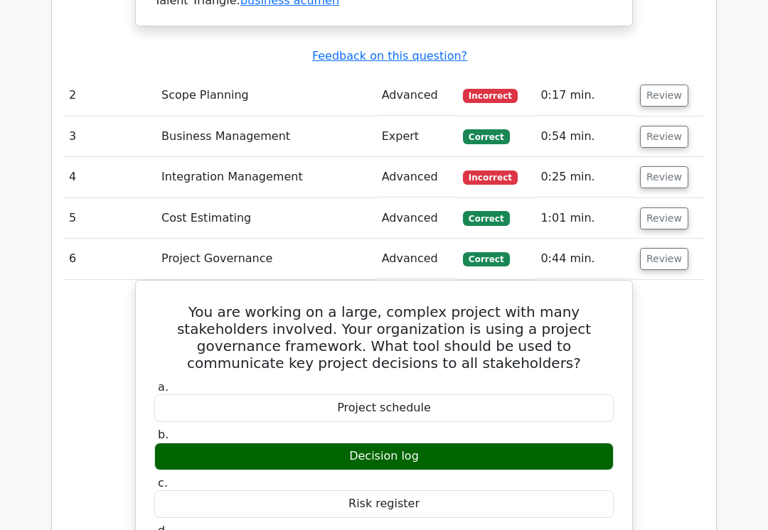
click at [675, 208] on button "Review" at bounding box center [664, 219] width 48 height 22
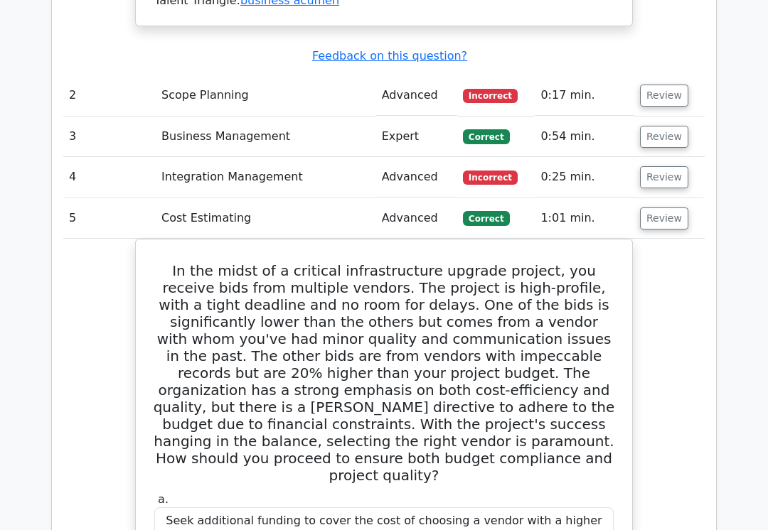
click at [664, 166] on button "Review" at bounding box center [664, 177] width 48 height 22
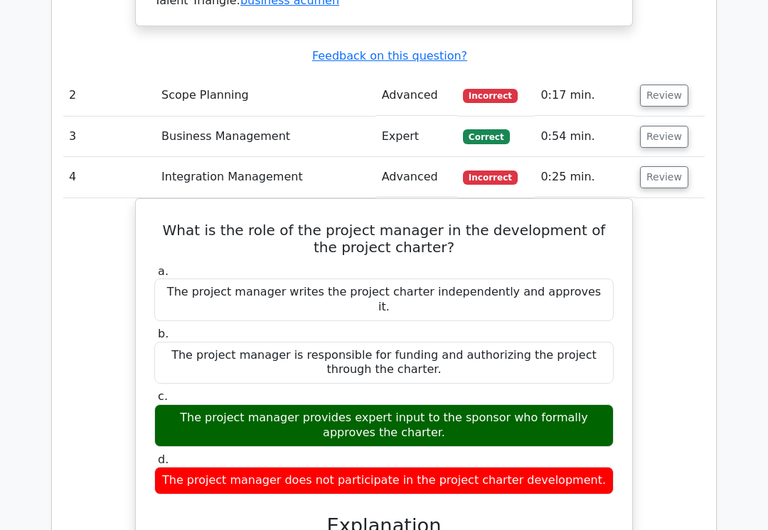
click at [667, 126] on button "Review" at bounding box center [664, 137] width 48 height 22
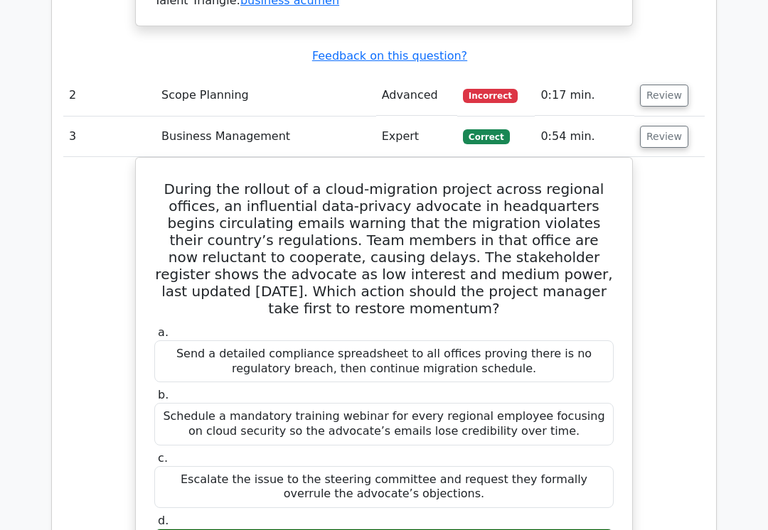
click at [676, 85] on button "Review" at bounding box center [664, 96] width 48 height 22
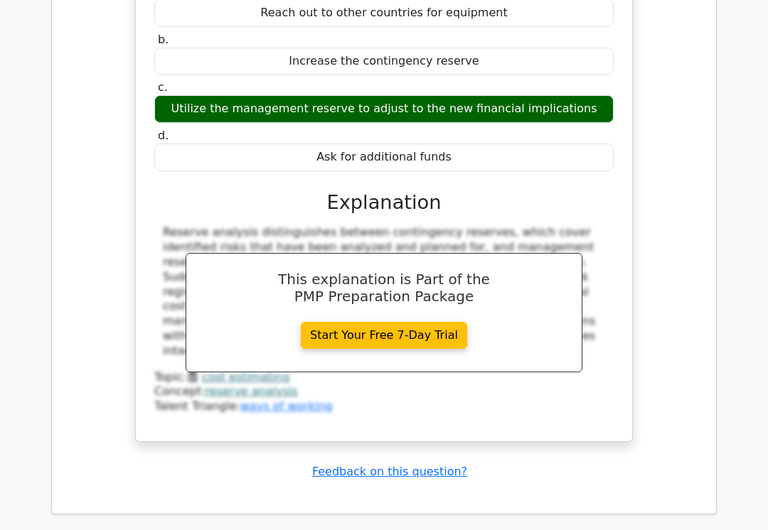
scroll to position [8957, 0]
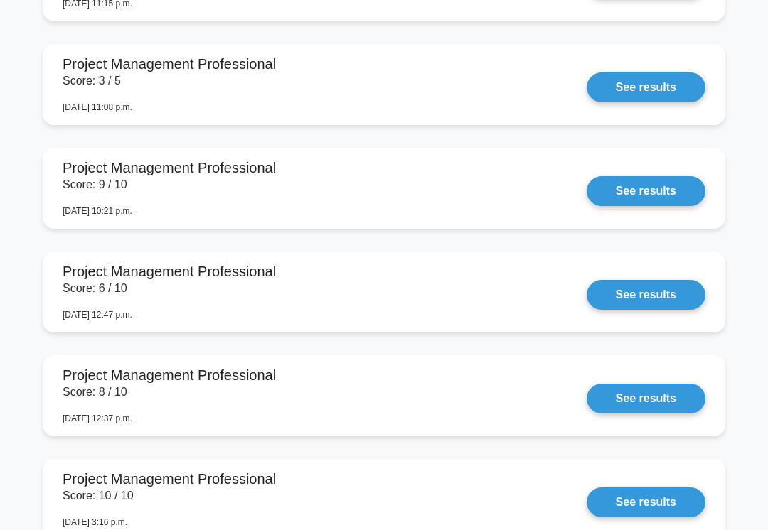
scroll to position [1673, 0]
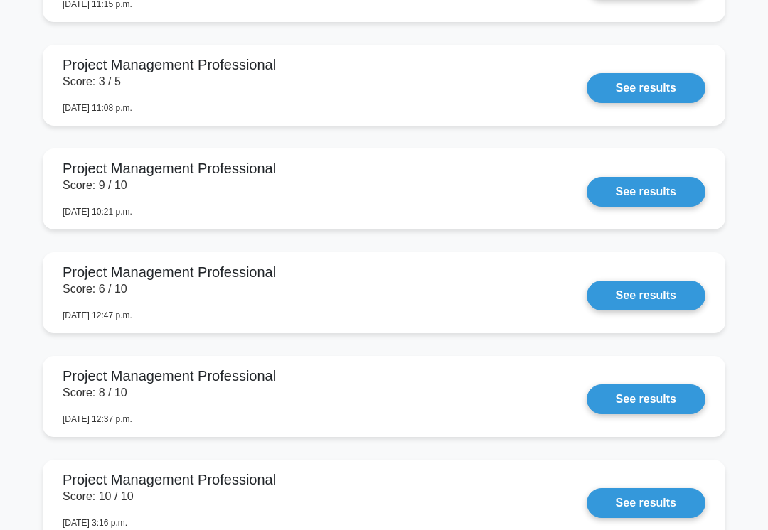
click at [645, 311] on link "See results" at bounding box center [645, 296] width 119 height 30
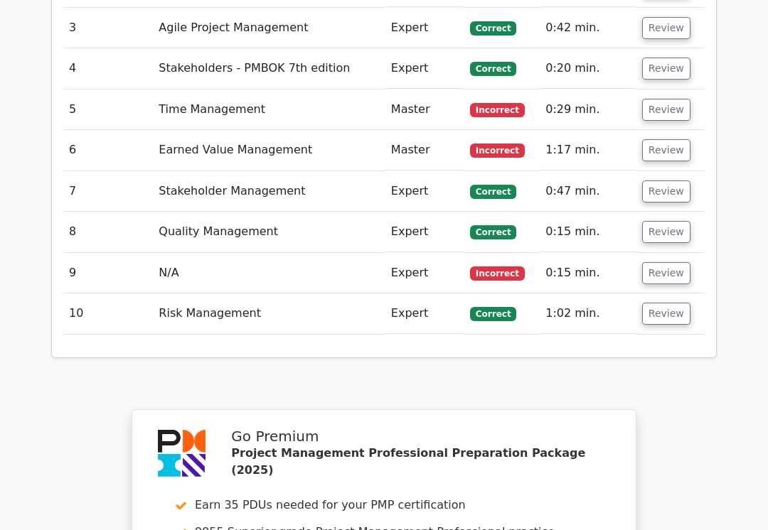
click at [670, 304] on button "Review" at bounding box center [666, 315] width 48 height 22
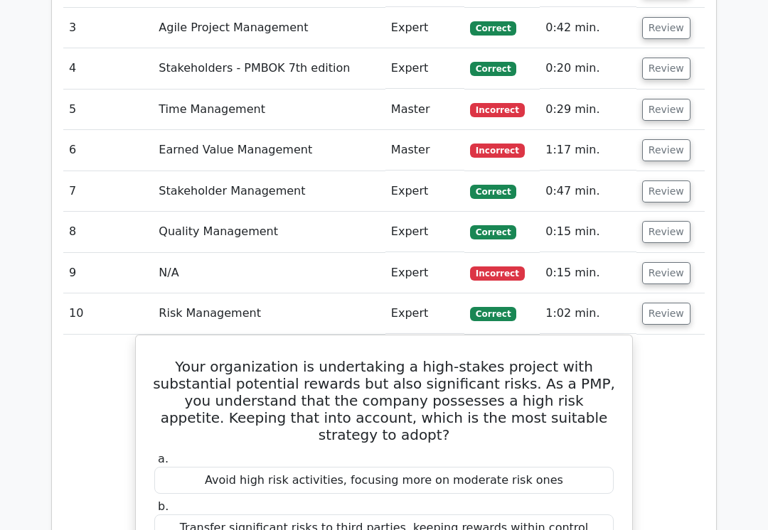
click at [673, 262] on button "Review" at bounding box center [666, 273] width 48 height 22
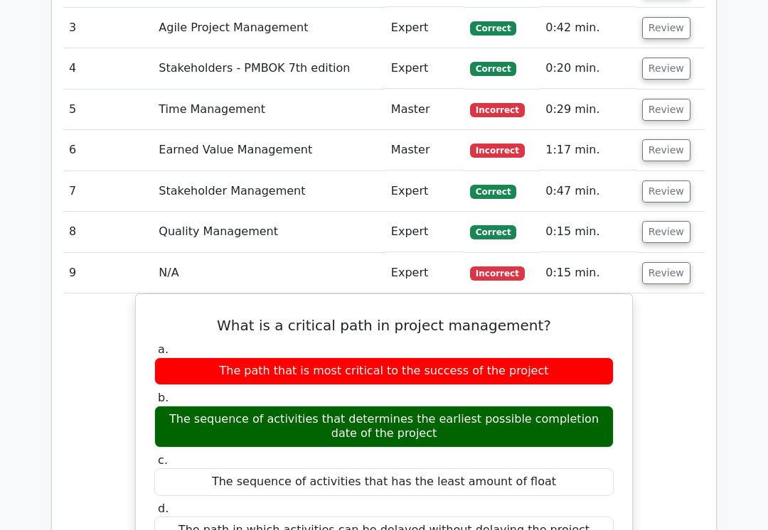
click at [678, 221] on button "Review" at bounding box center [666, 232] width 48 height 22
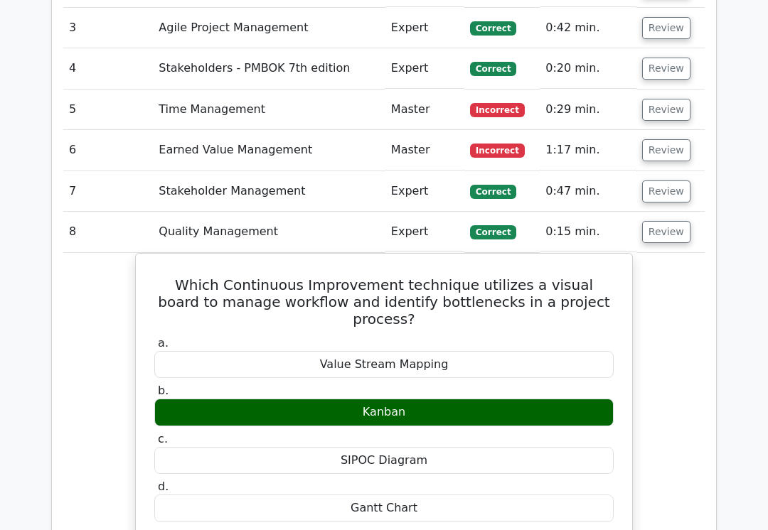
click at [663, 181] on button "Review" at bounding box center [666, 192] width 48 height 22
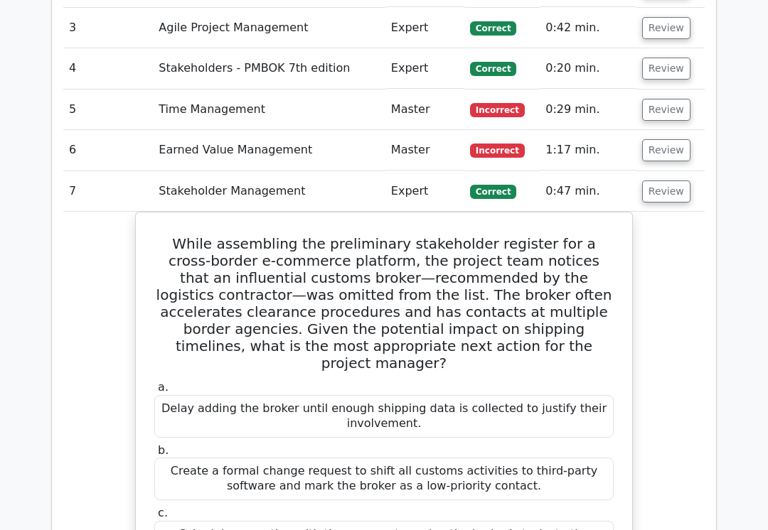
click at [671, 139] on button "Review" at bounding box center [666, 150] width 48 height 22
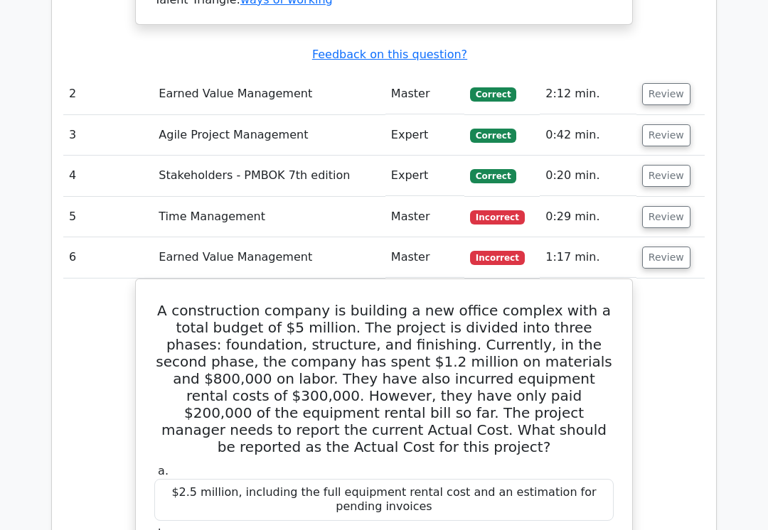
click at [675, 207] on button "Review" at bounding box center [666, 218] width 48 height 22
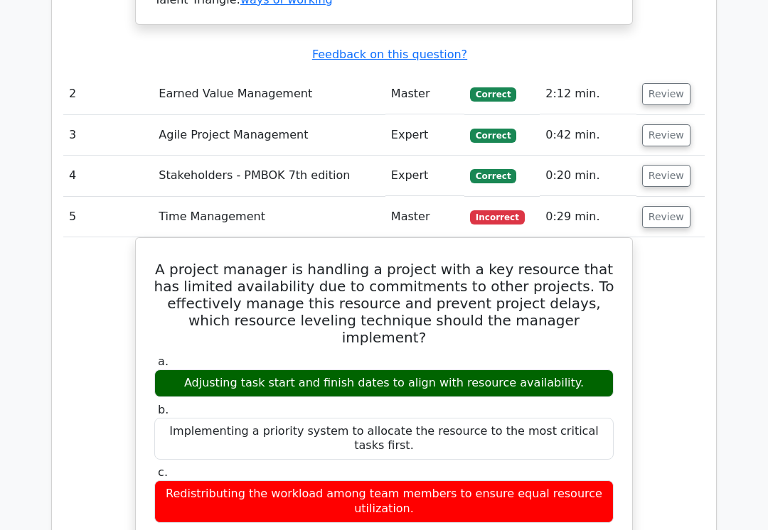
click at [675, 165] on button "Review" at bounding box center [666, 176] width 48 height 22
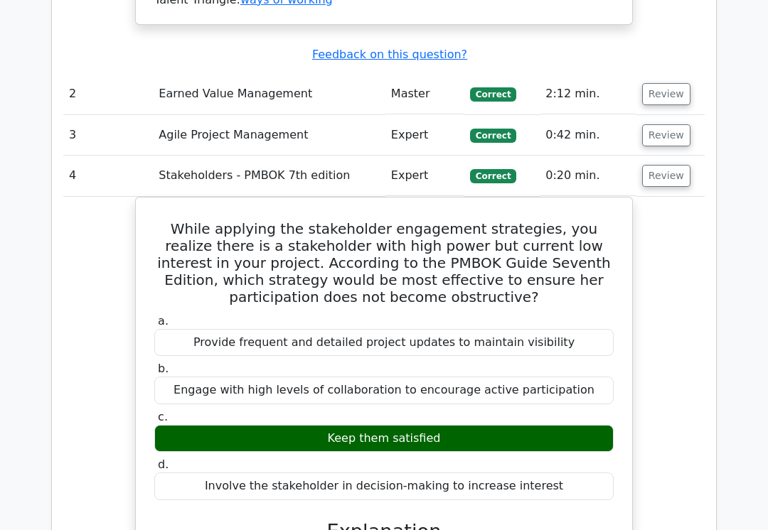
click at [679, 124] on button "Review" at bounding box center [666, 135] width 48 height 22
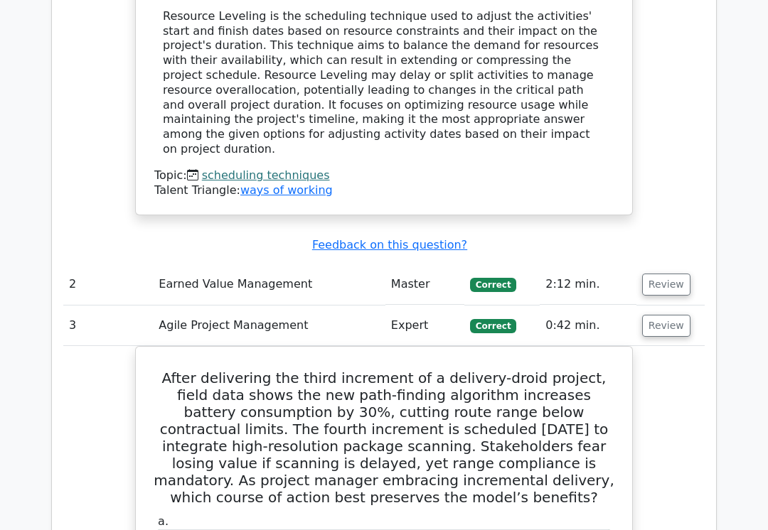
click at [674, 274] on button "Review" at bounding box center [666, 285] width 48 height 22
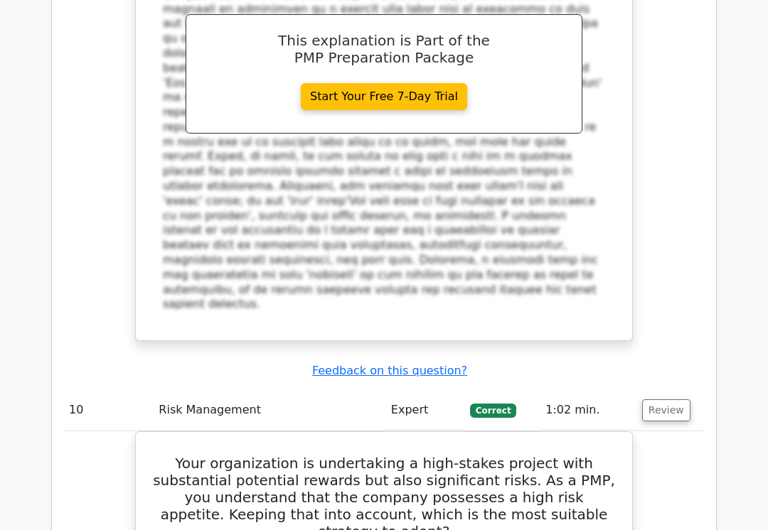
scroll to position [8497, 0]
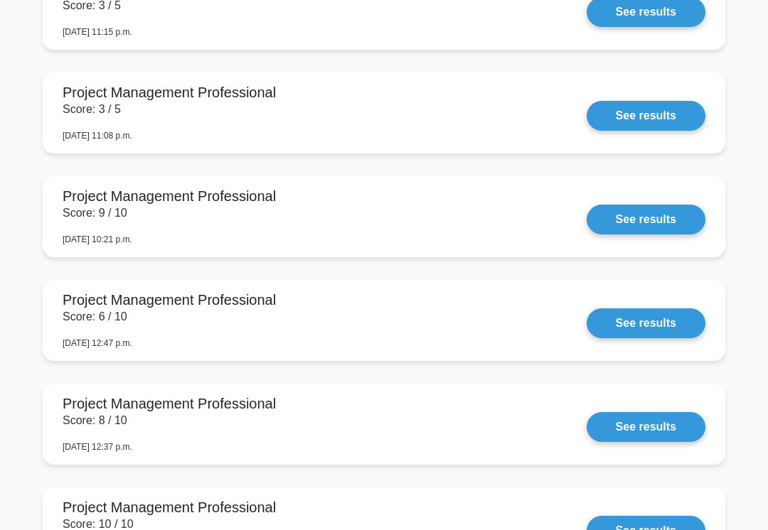
scroll to position [1657, 0]
